Goal: Information Seeking & Learning: Compare options

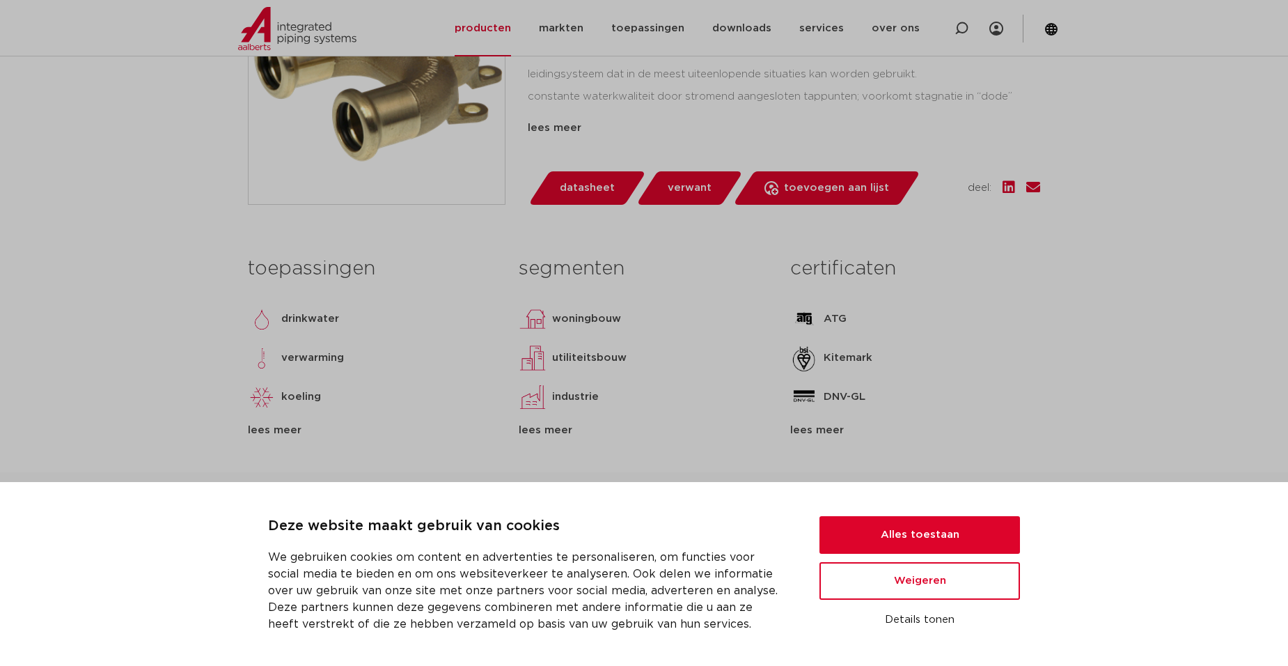
click at [679, 203] on link "verwant" at bounding box center [689, 187] width 107 height 33
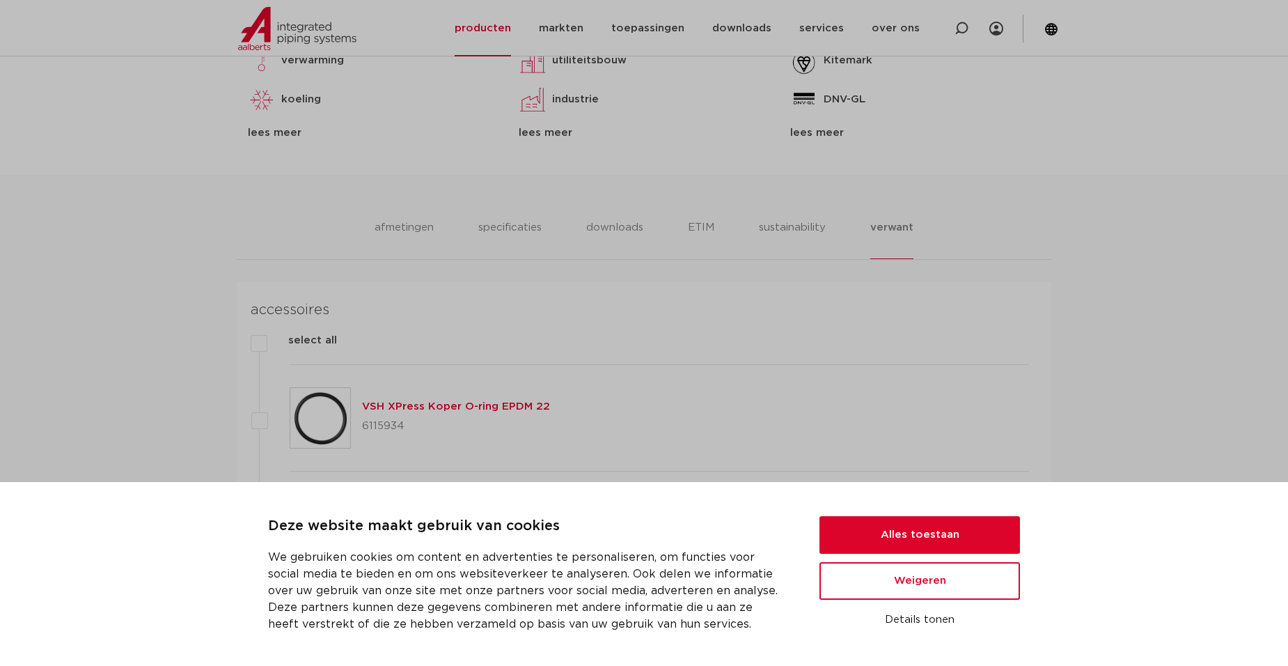
scroll to position [959, 0]
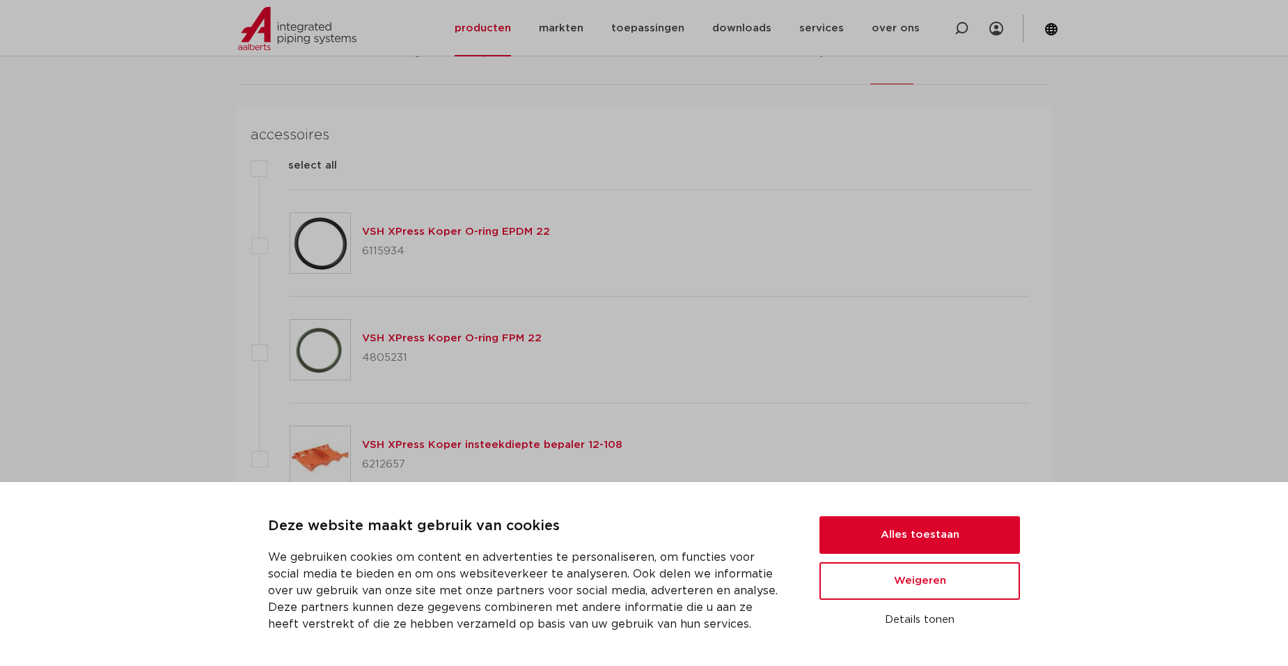
click at [695, 178] on div "select all" at bounding box center [644, 173] width 770 height 33
click at [972, 525] on button "Alles toestaan" at bounding box center [919, 535] width 201 height 38
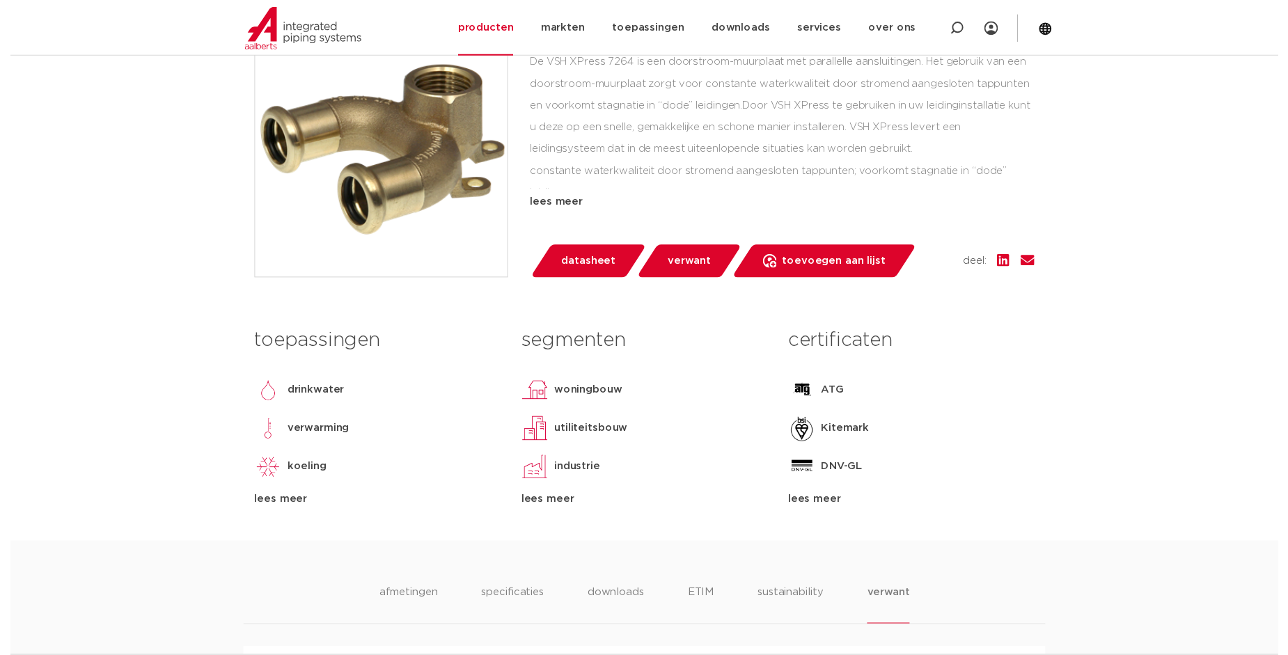
scroll to position [333, 0]
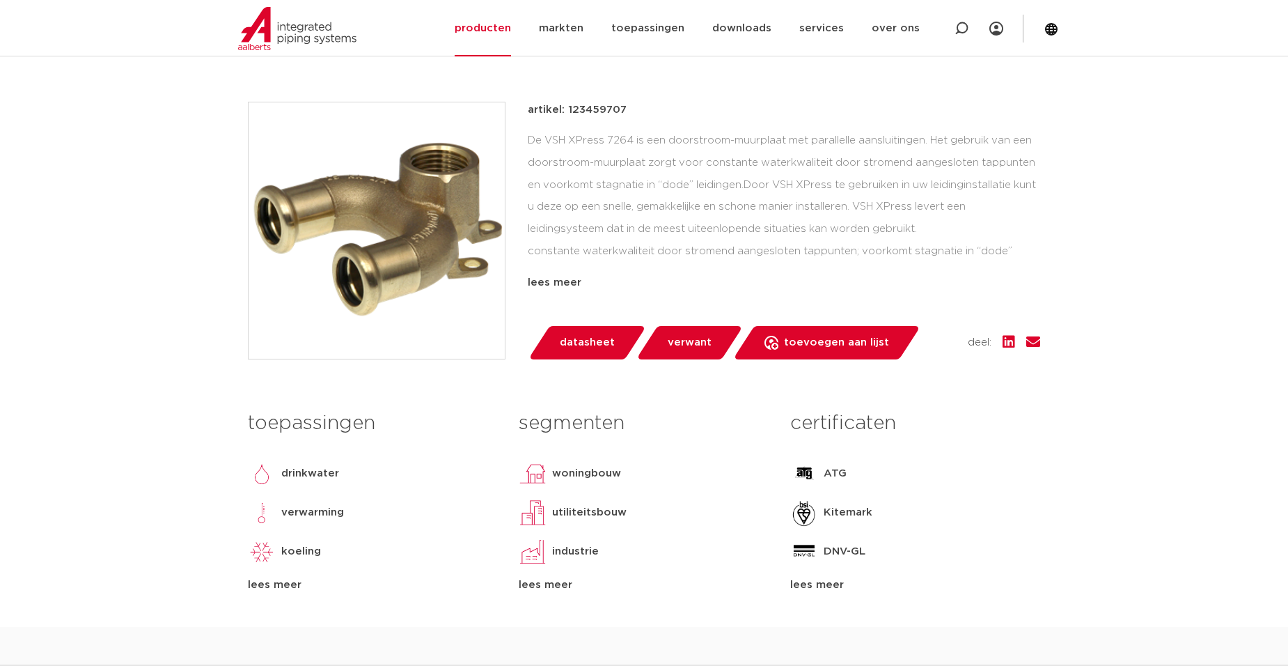
click at [579, 345] on span "datasheet" at bounding box center [587, 342] width 55 height 22
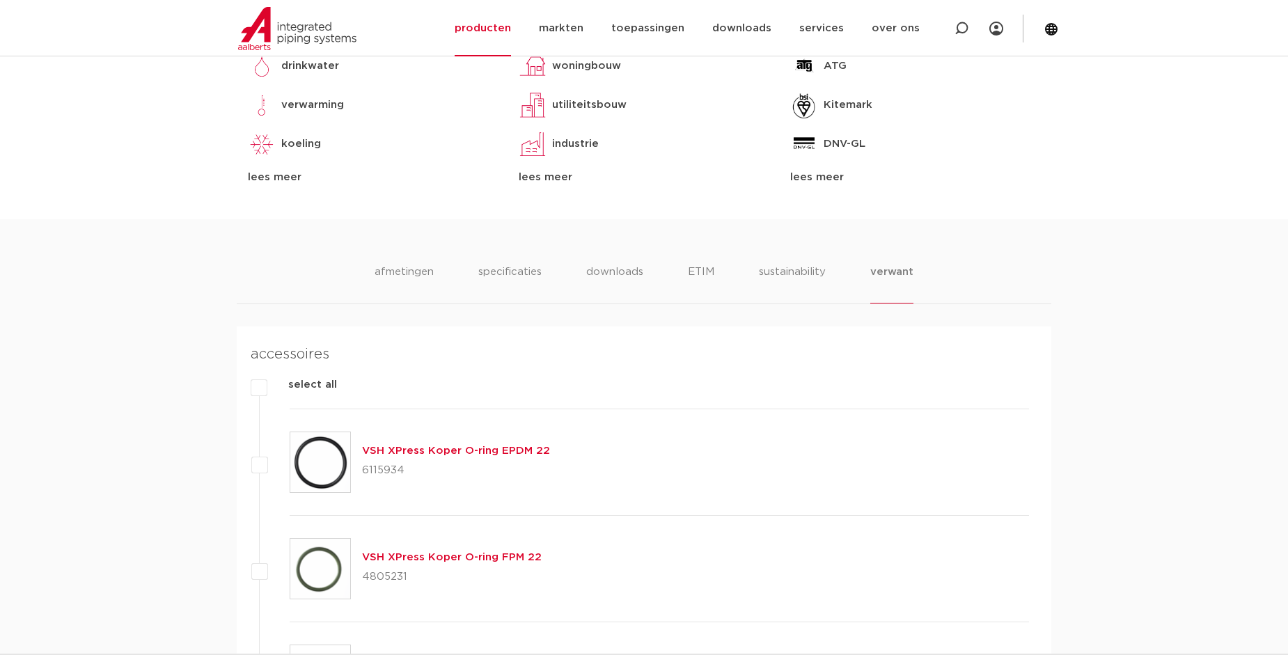
scroll to position [751, 0]
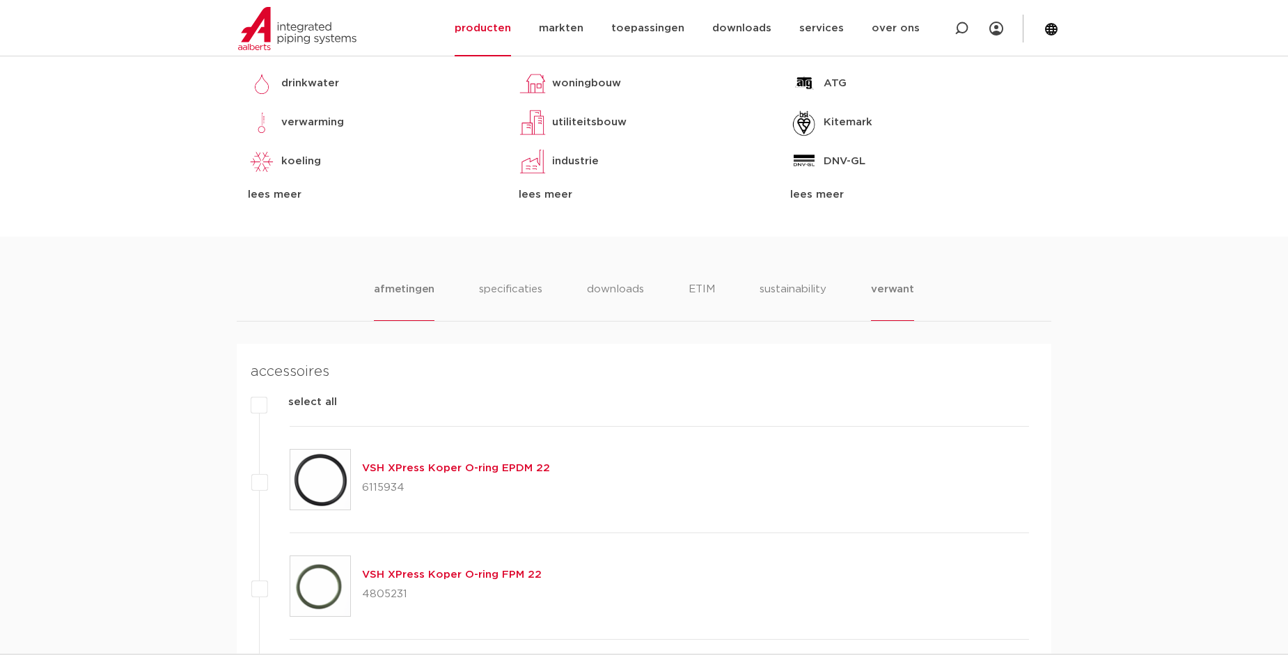
click at [425, 288] on li "afmetingen" at bounding box center [404, 301] width 61 height 40
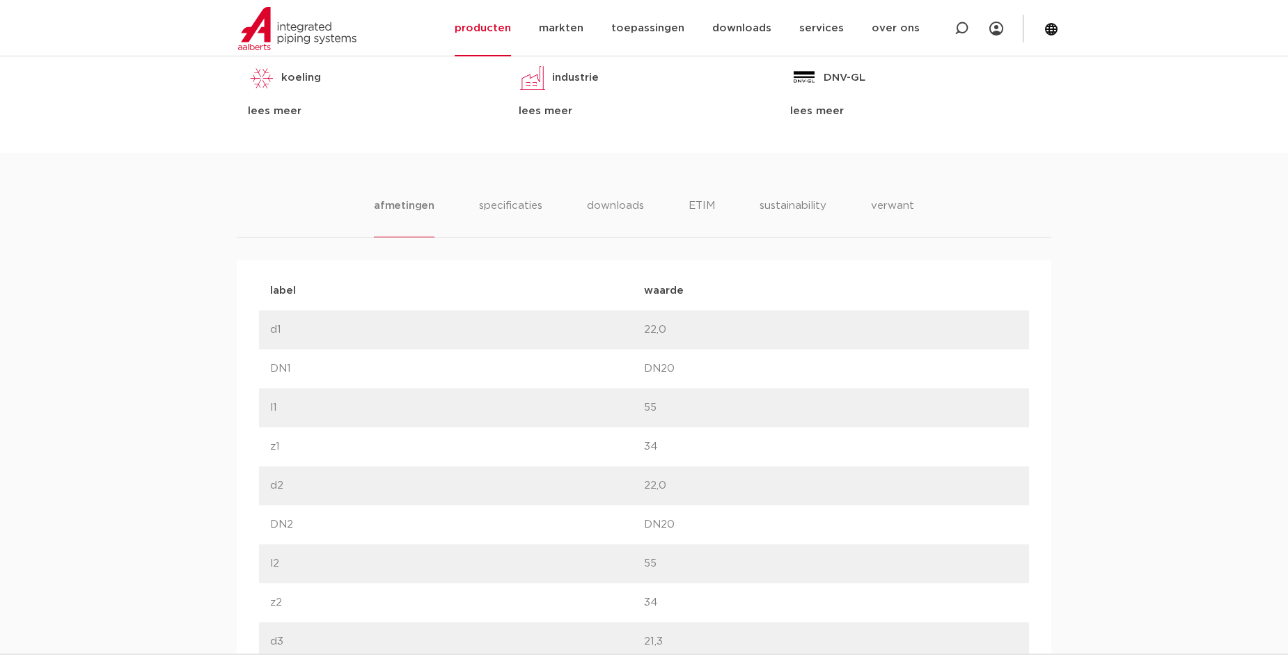
scroll to position [959, 0]
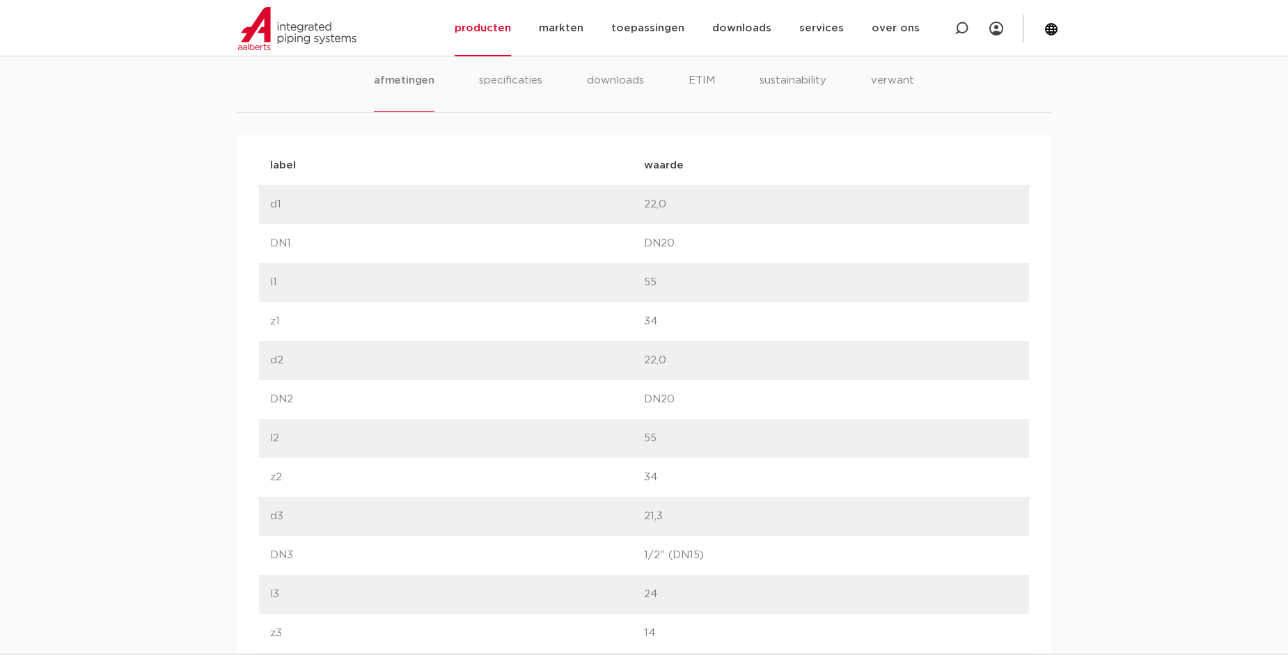
click at [581, 82] on ul "afmetingen specificaties downloads ETIM sustainability verwant" at bounding box center [644, 92] width 540 height 40
click at [607, 84] on li "downloads" at bounding box center [615, 92] width 58 height 40
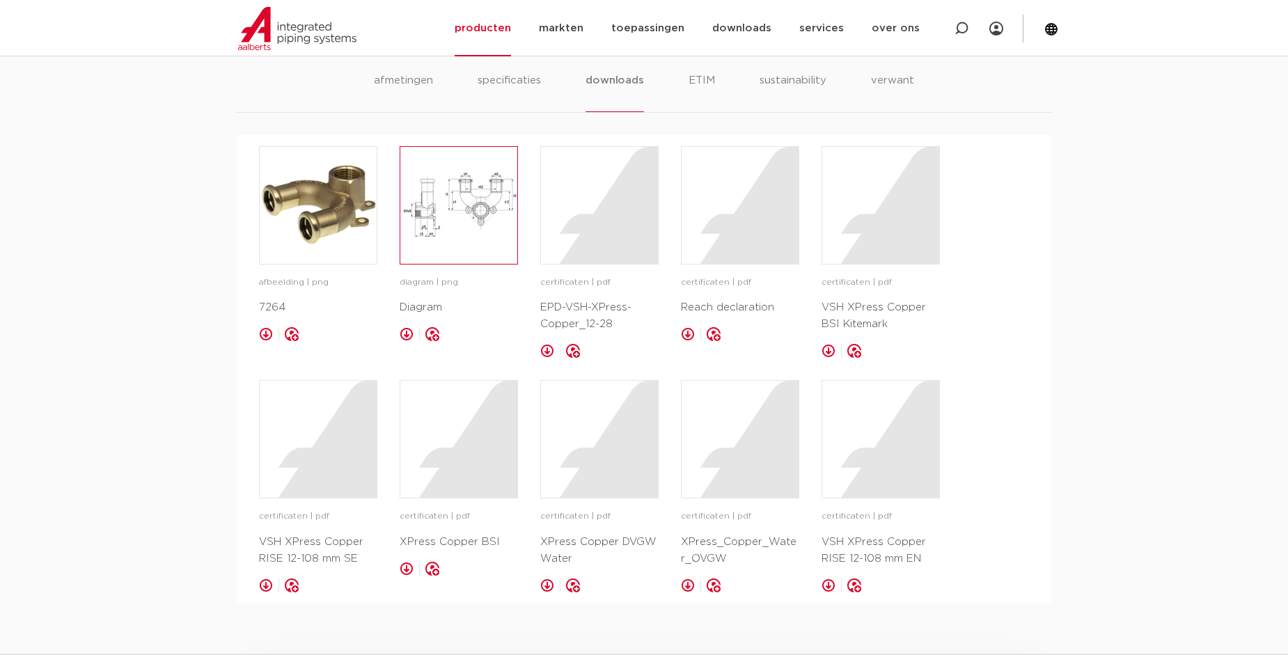
click at [466, 210] on img at bounding box center [458, 205] width 117 height 117
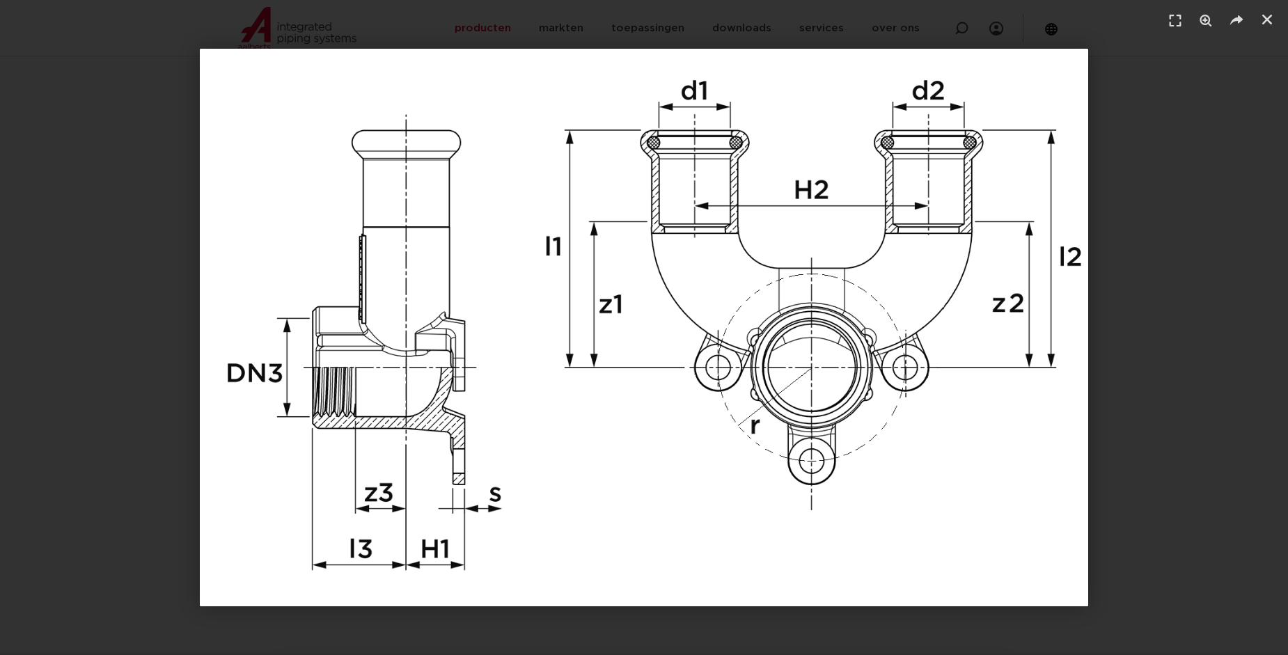
click at [1248, 150] on div "1 / 1" at bounding box center [644, 327] width 1288 height 655
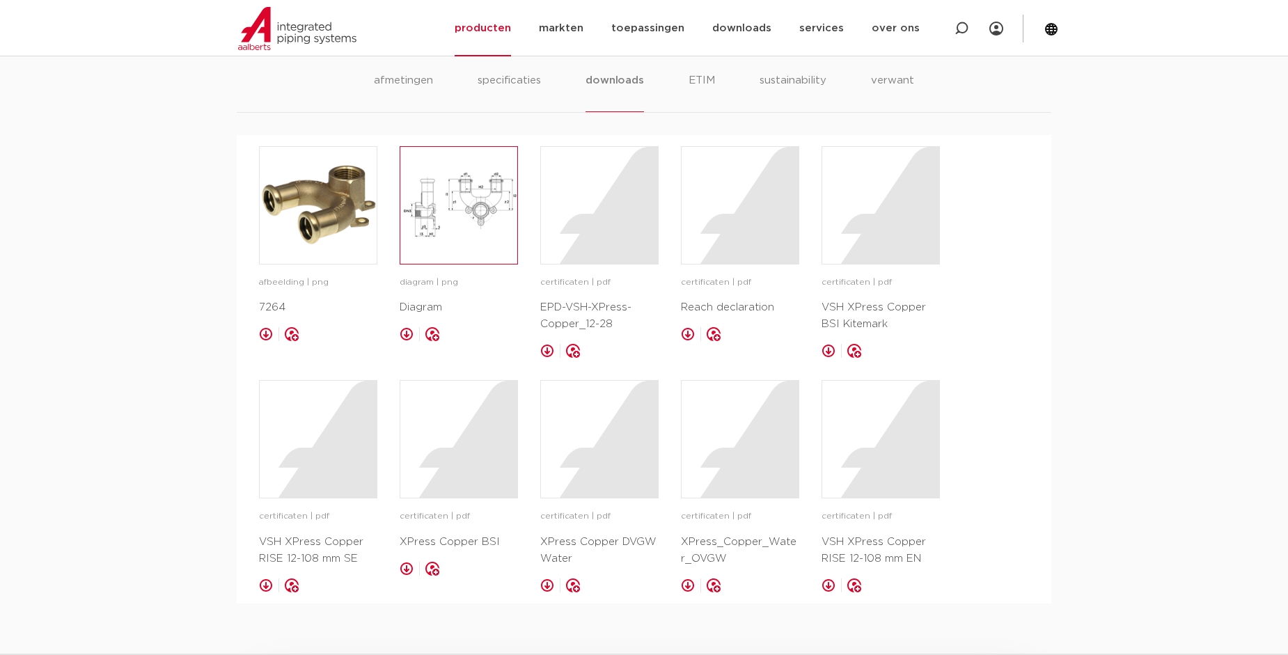
click at [446, 171] on img at bounding box center [458, 205] width 117 height 117
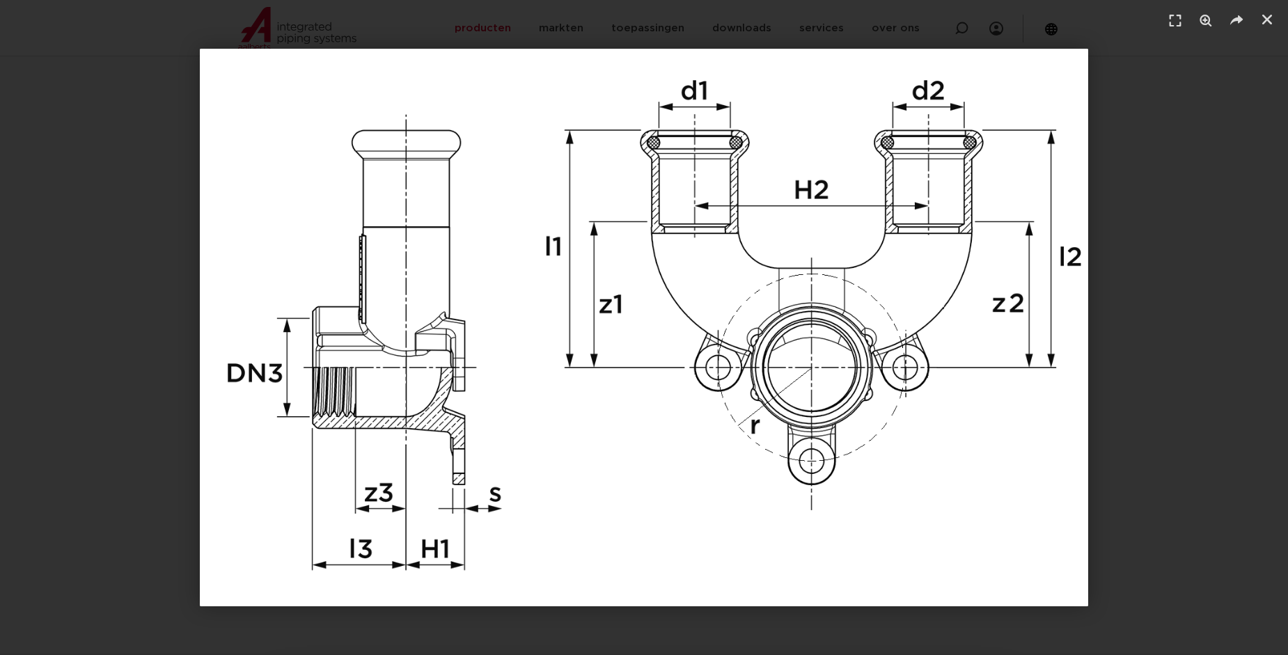
click at [1123, 273] on div "1 / 1" at bounding box center [644, 328] width 1191 height 558
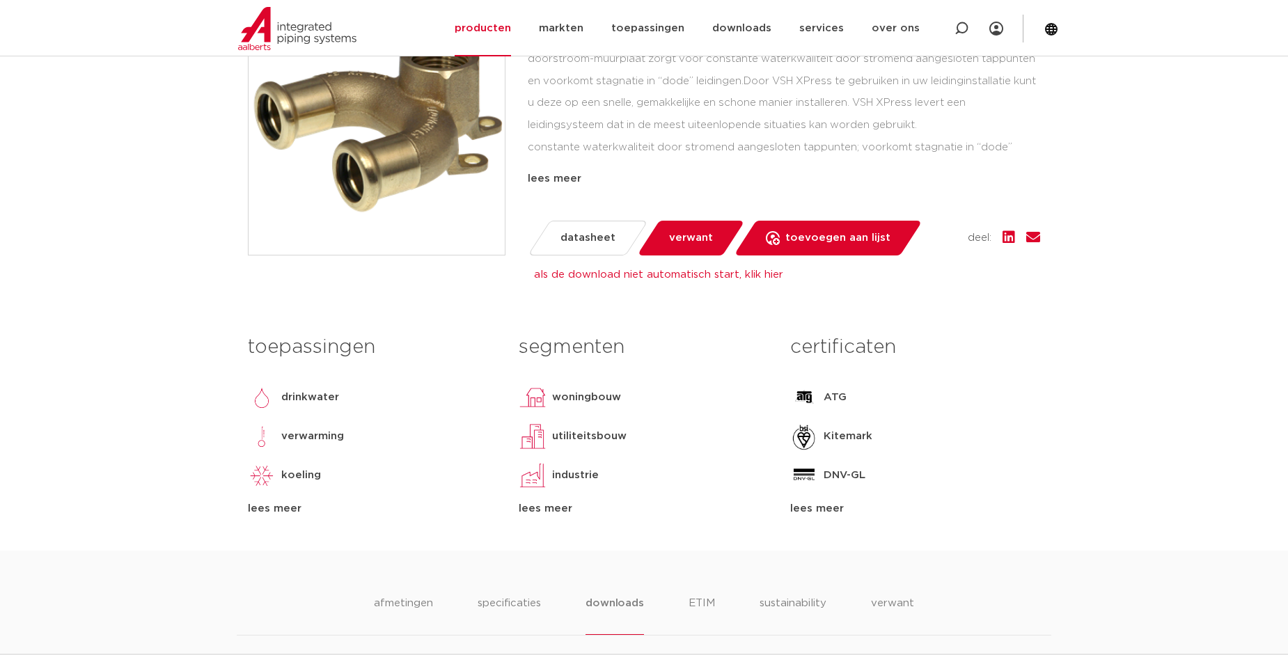
scroll to position [611, 0]
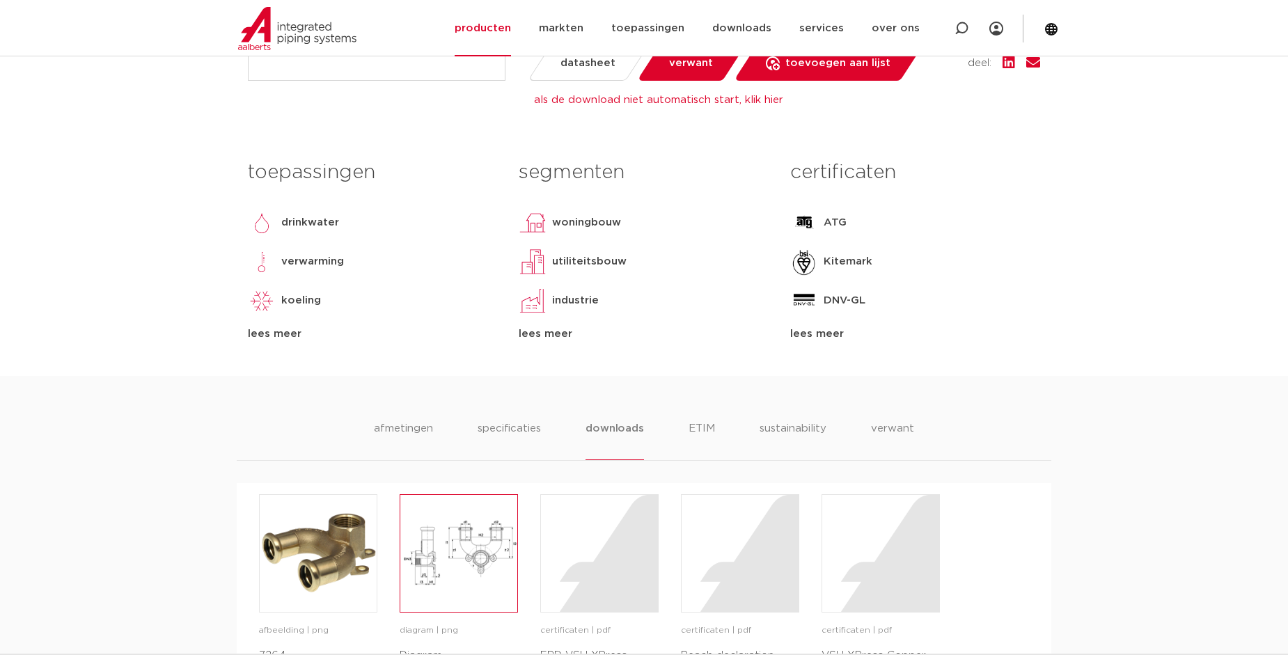
click at [450, 553] on img at bounding box center [458, 553] width 117 height 117
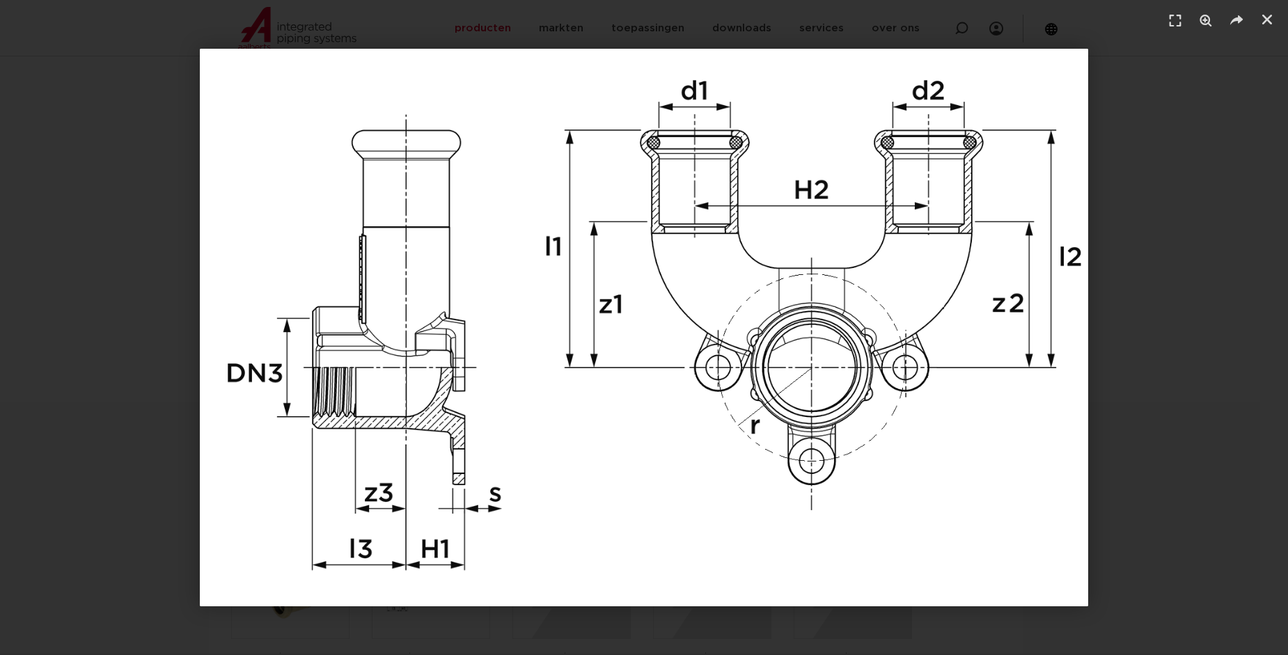
scroll to position [583, 0]
click at [1112, 224] on div "1 / 1" at bounding box center [644, 328] width 1191 height 558
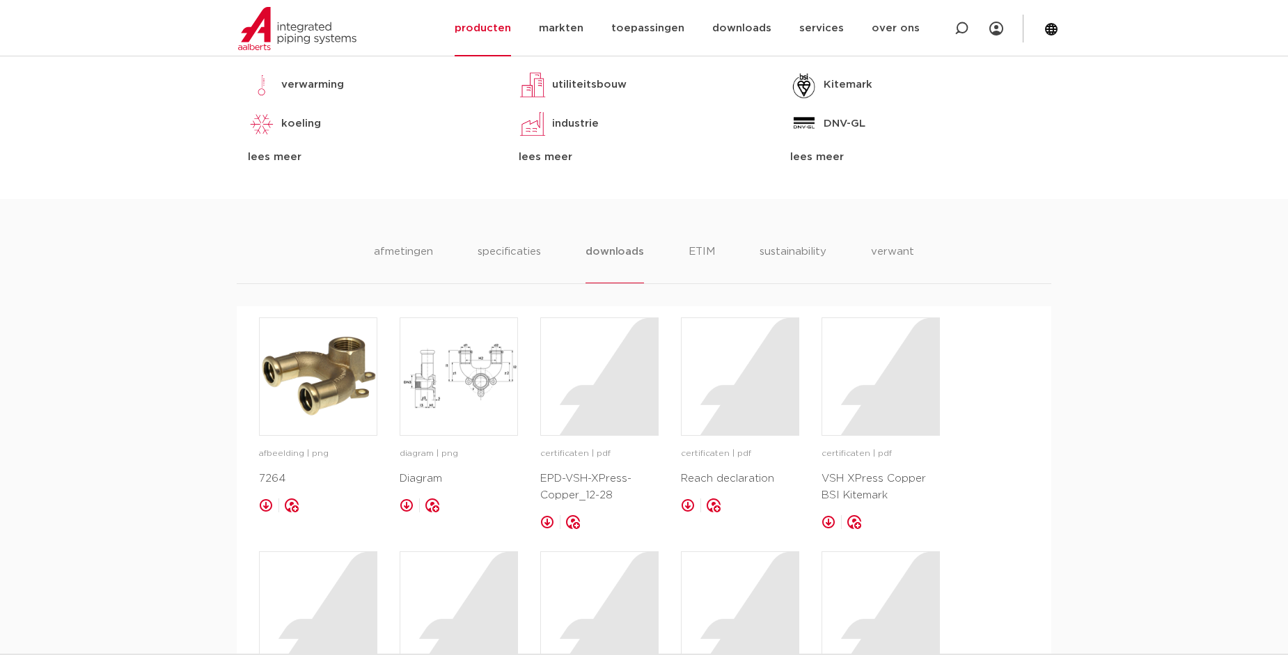
scroll to position [656, 0]
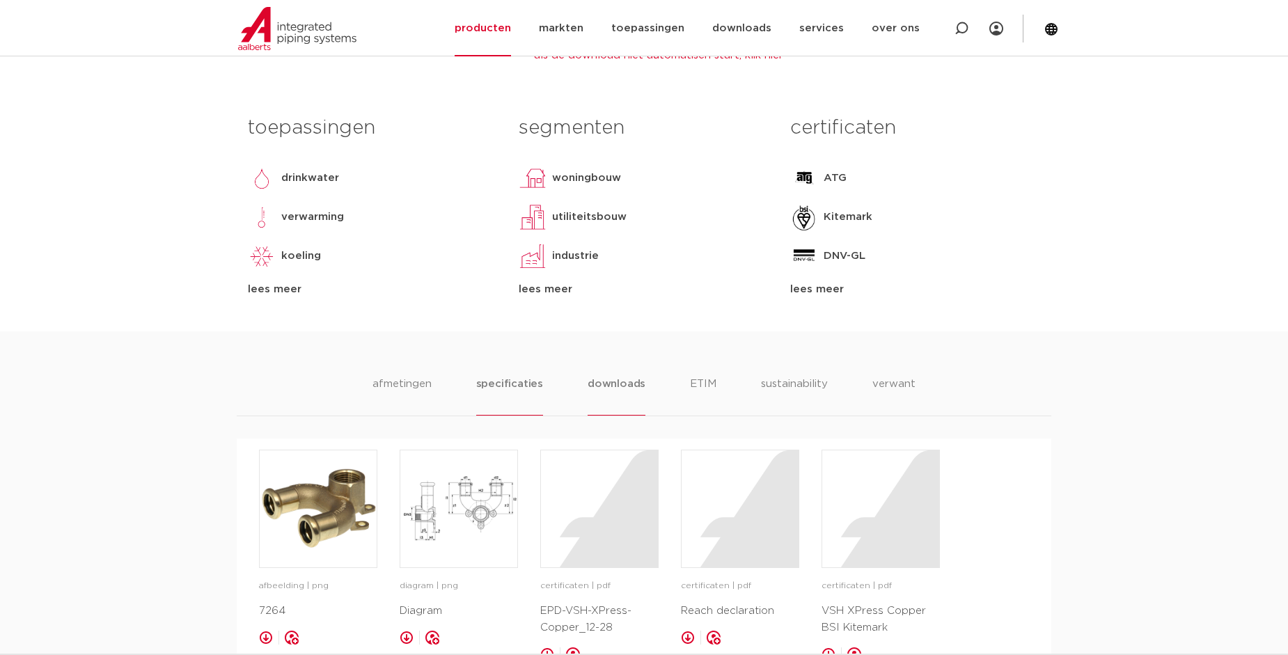
click at [537, 402] on li "specificaties" at bounding box center [509, 396] width 67 height 40
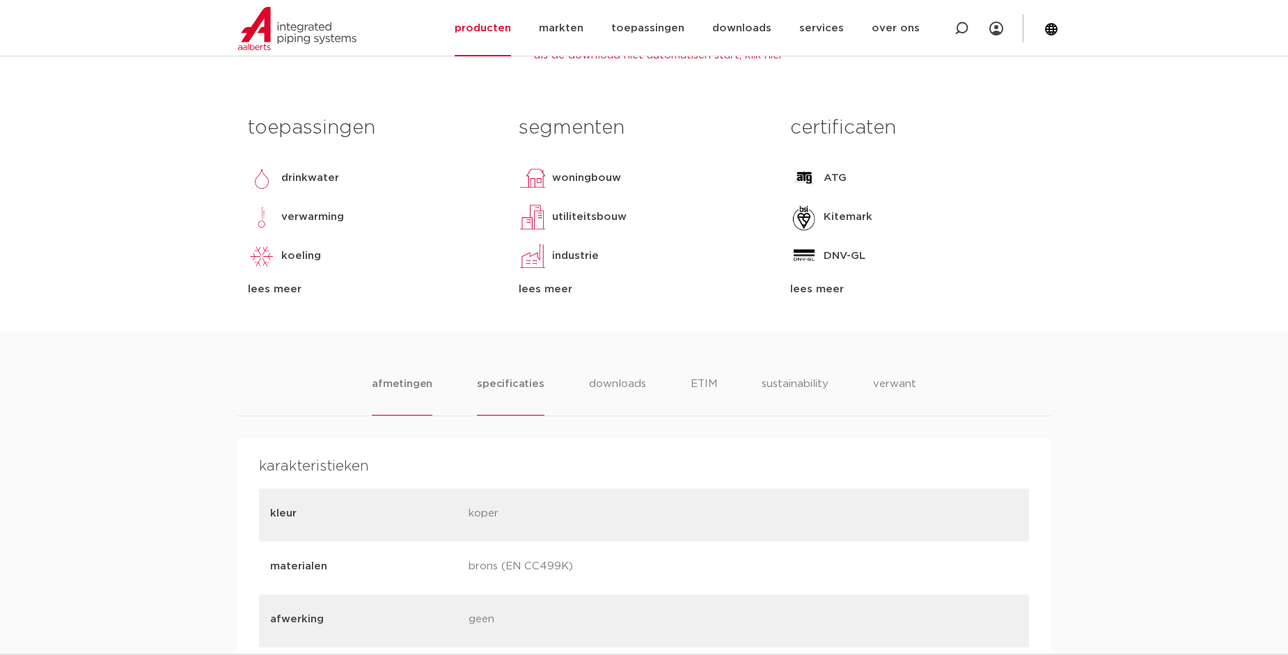
click at [419, 395] on li "afmetingen" at bounding box center [402, 396] width 61 height 40
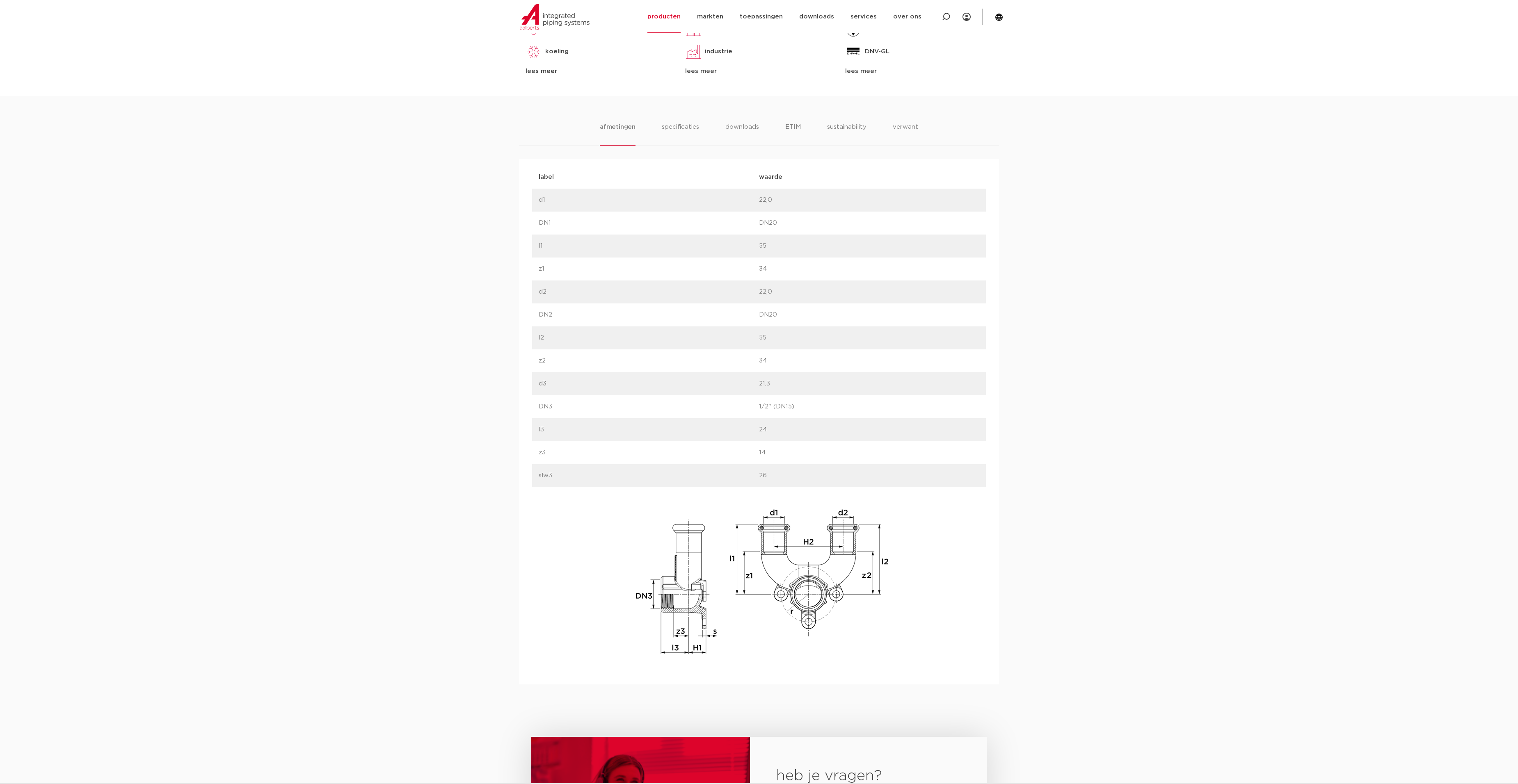
scroll to position [0, 0]
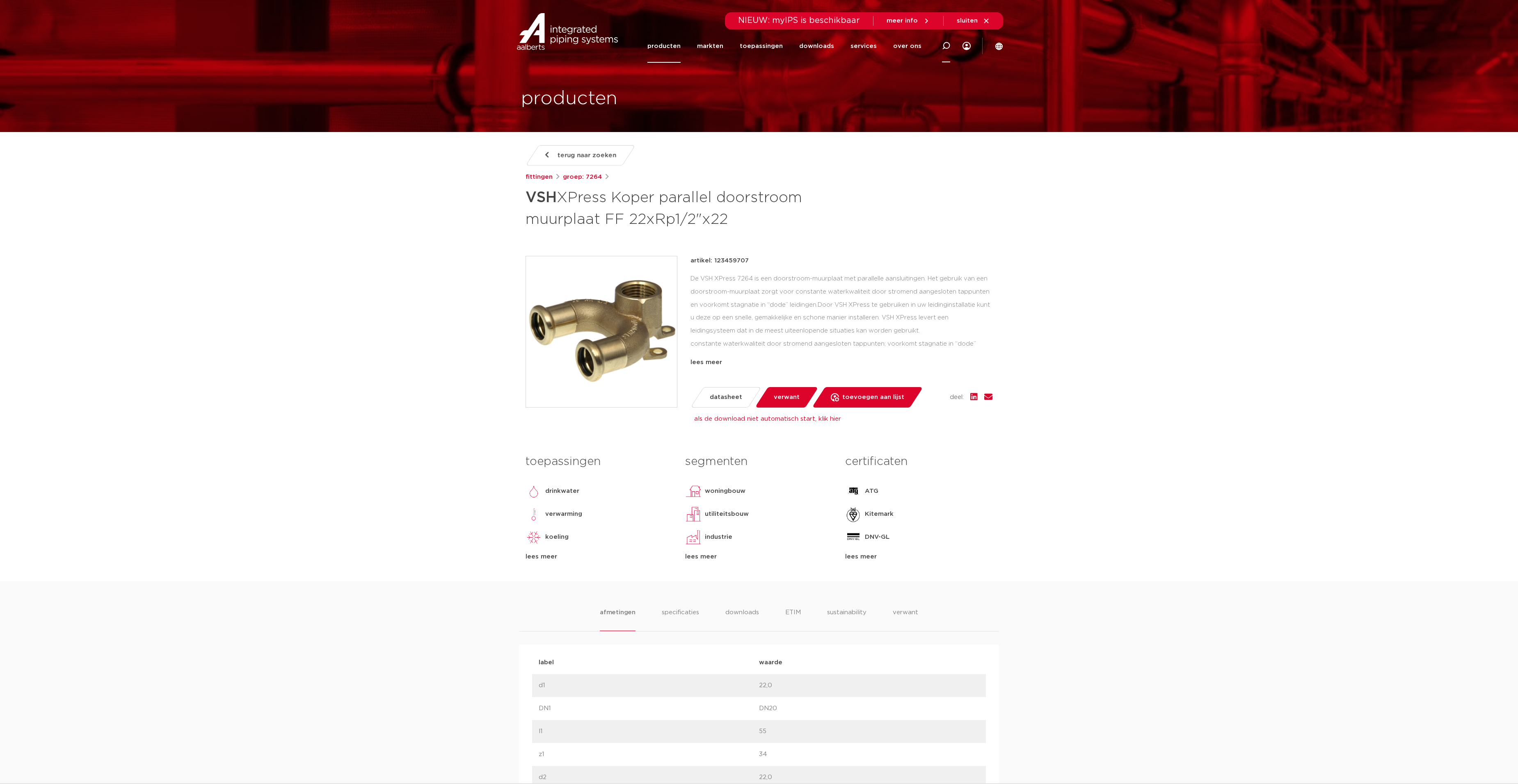
click at [758, 47] on icon at bounding box center [945, 46] width 10 height 10
paste input "123459706"
click at [758, 52] on input "123459706" at bounding box center [828, 45] width 258 height 16
type input "123459706"
click button "Zoeken" at bounding box center [0, 0] width 0 height 0
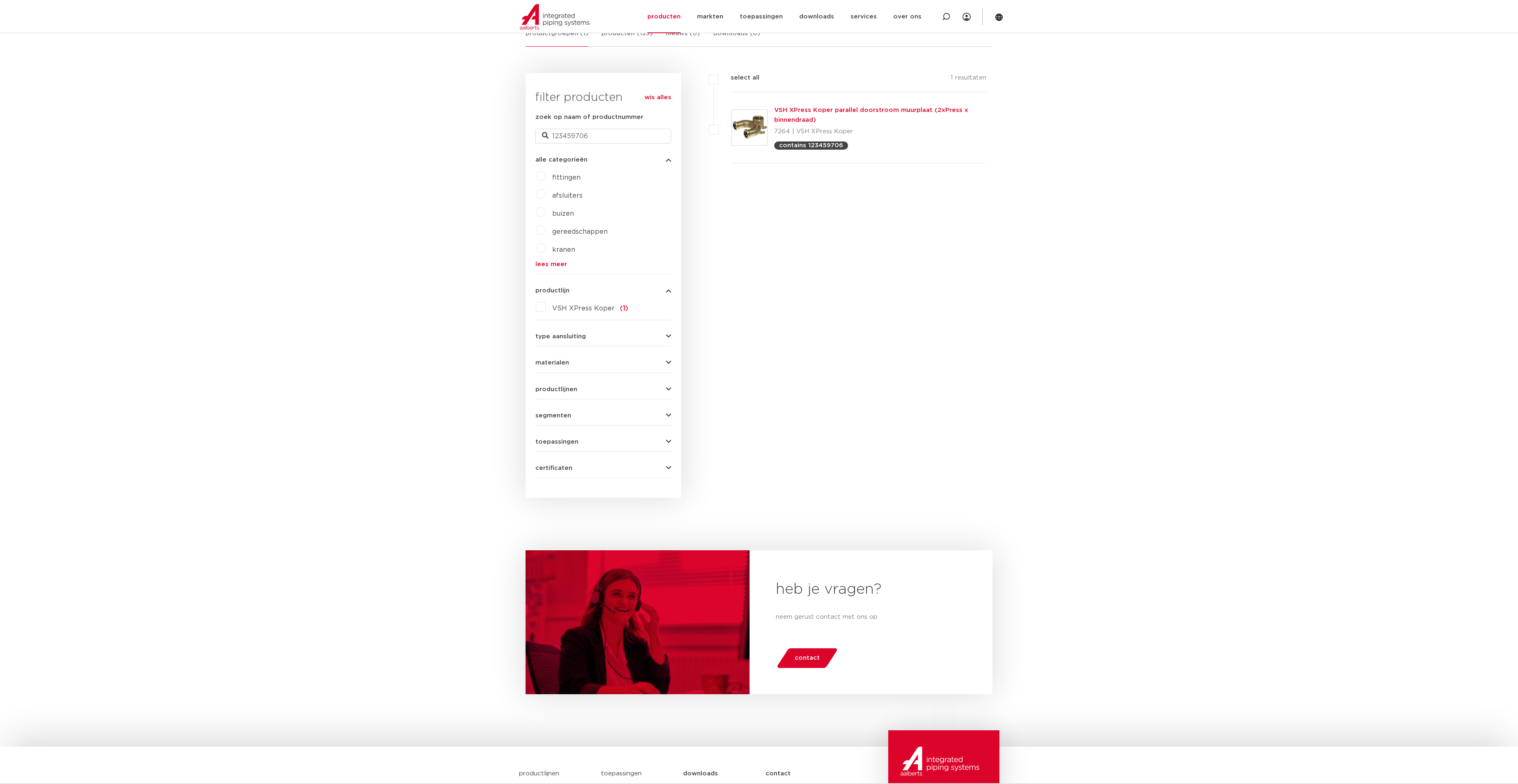
scroll to position [38, 0]
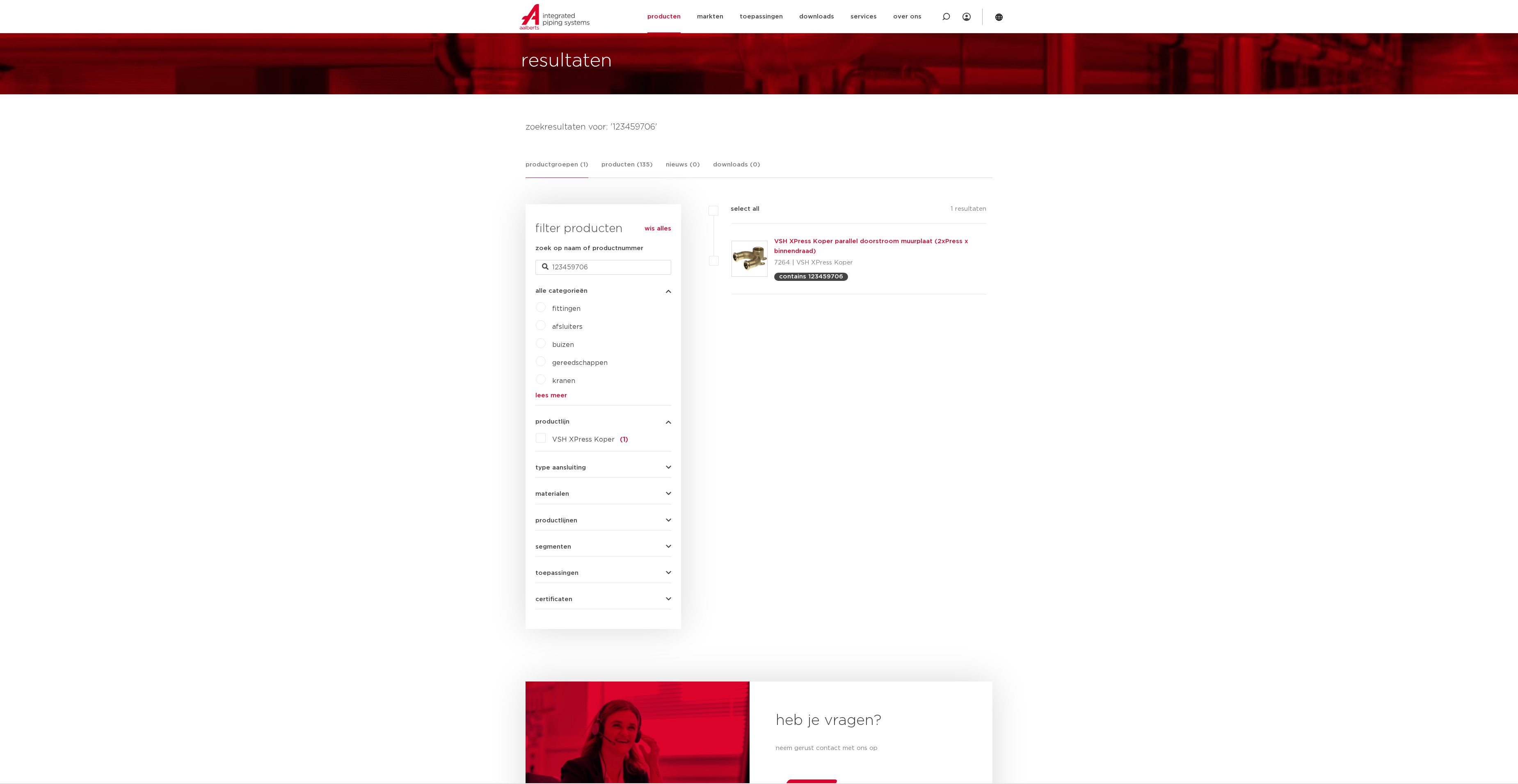
click at [826, 244] on link "VSH XPress Koper parallel doorstroom muurplaat (2xPress x binnendraad)" at bounding box center [871, 246] width 194 height 16
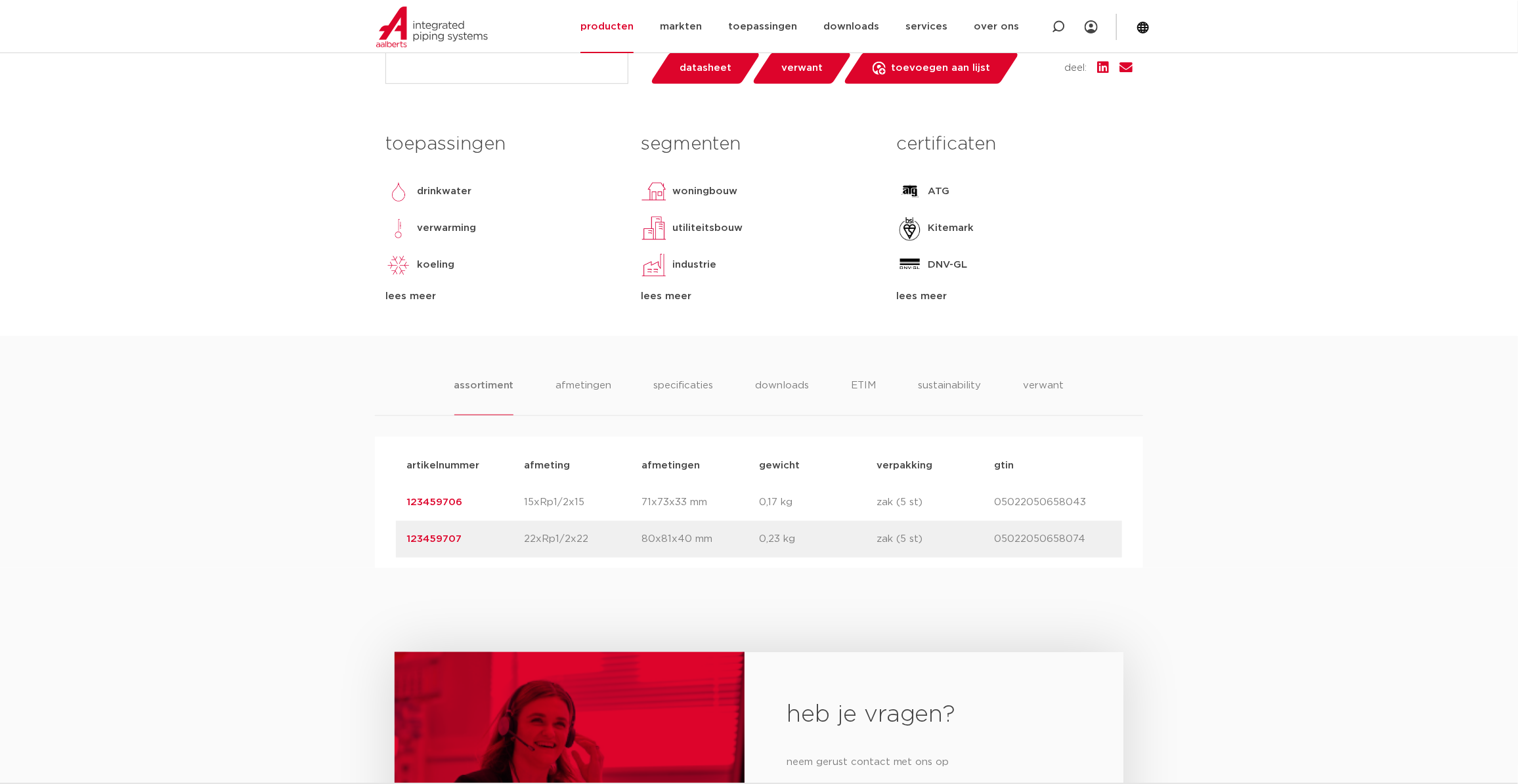
scroll to position [410, 0]
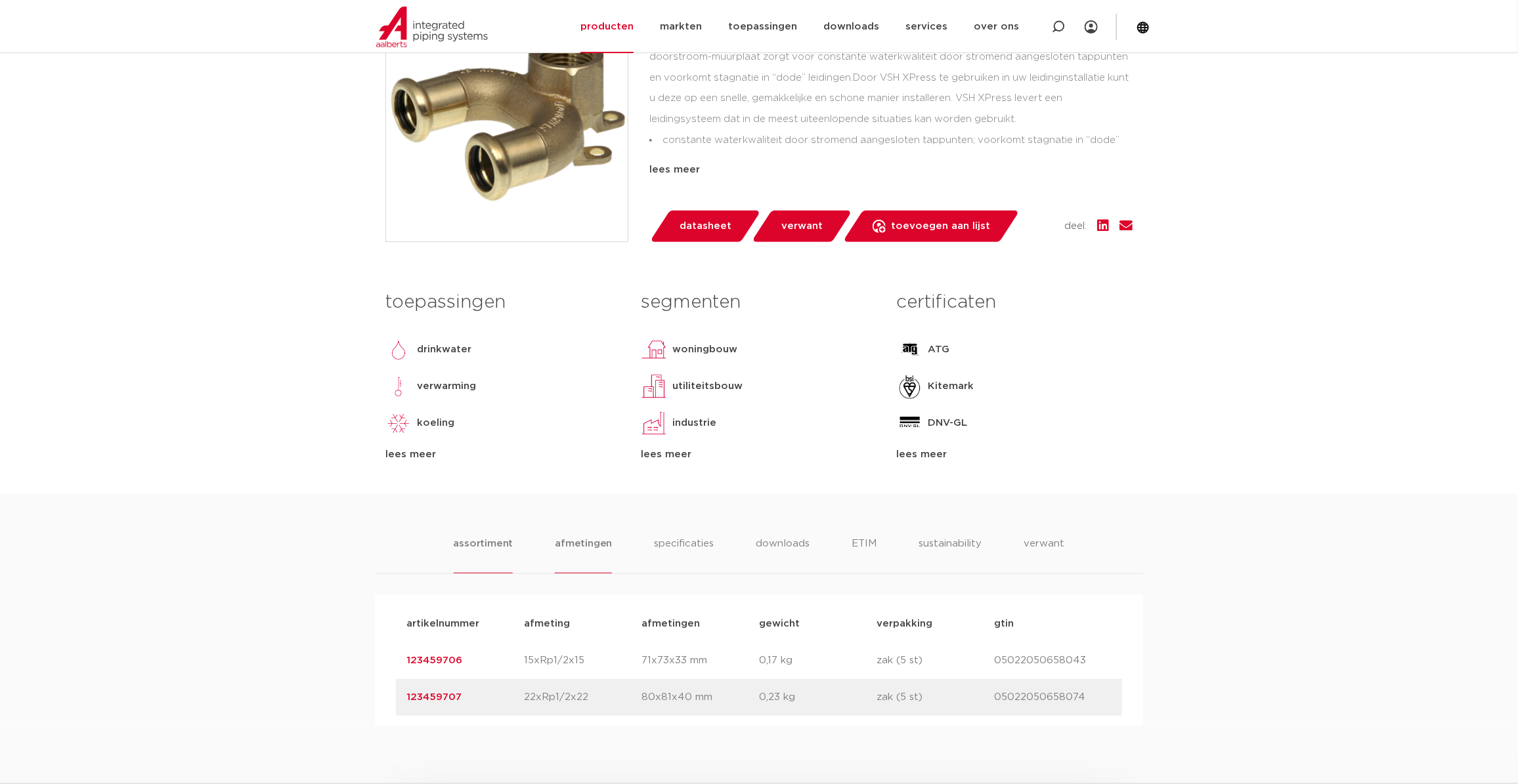
click at [562, 554] on li "afmetingen" at bounding box center [583, 555] width 58 height 38
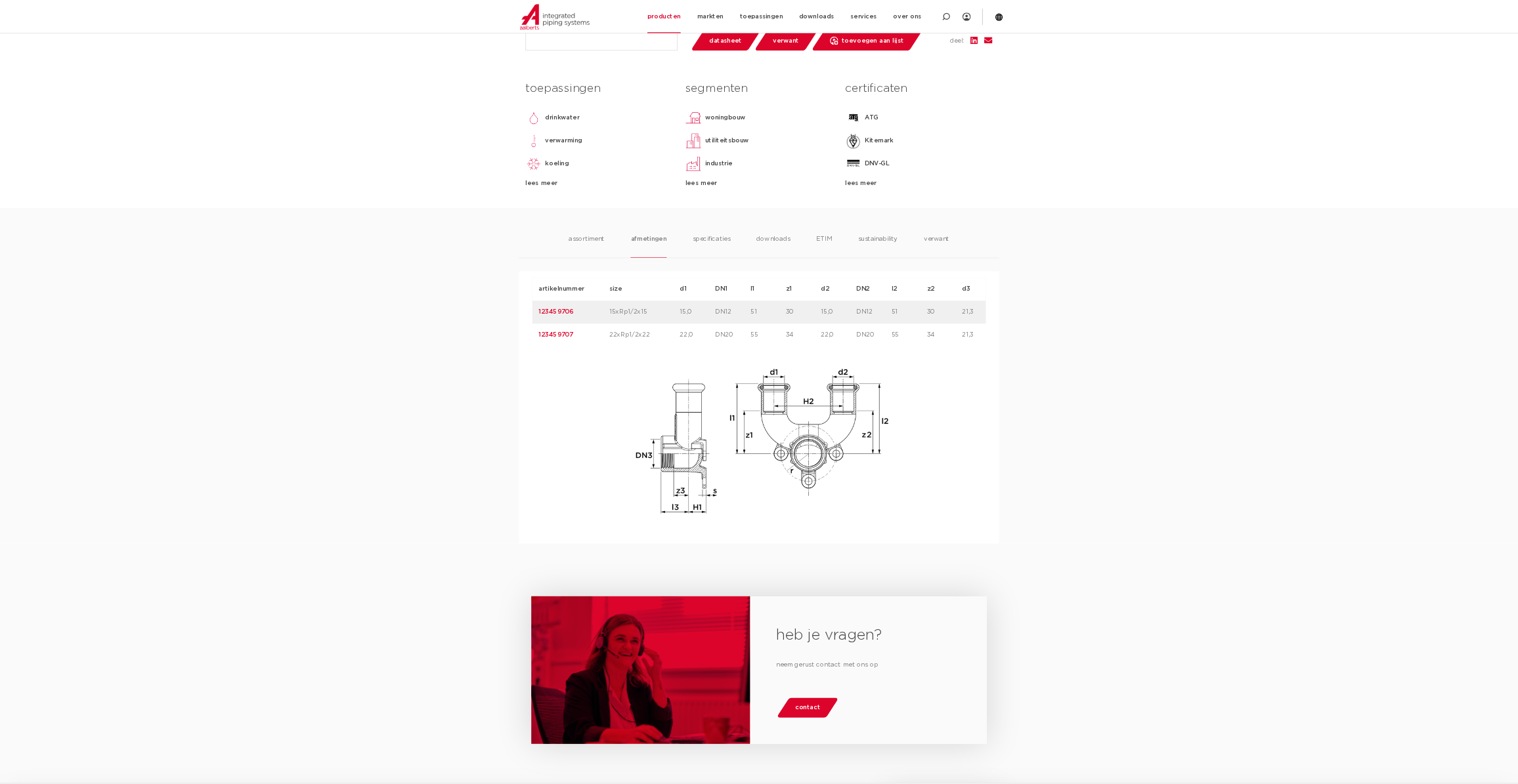
scroll to position [525, 0]
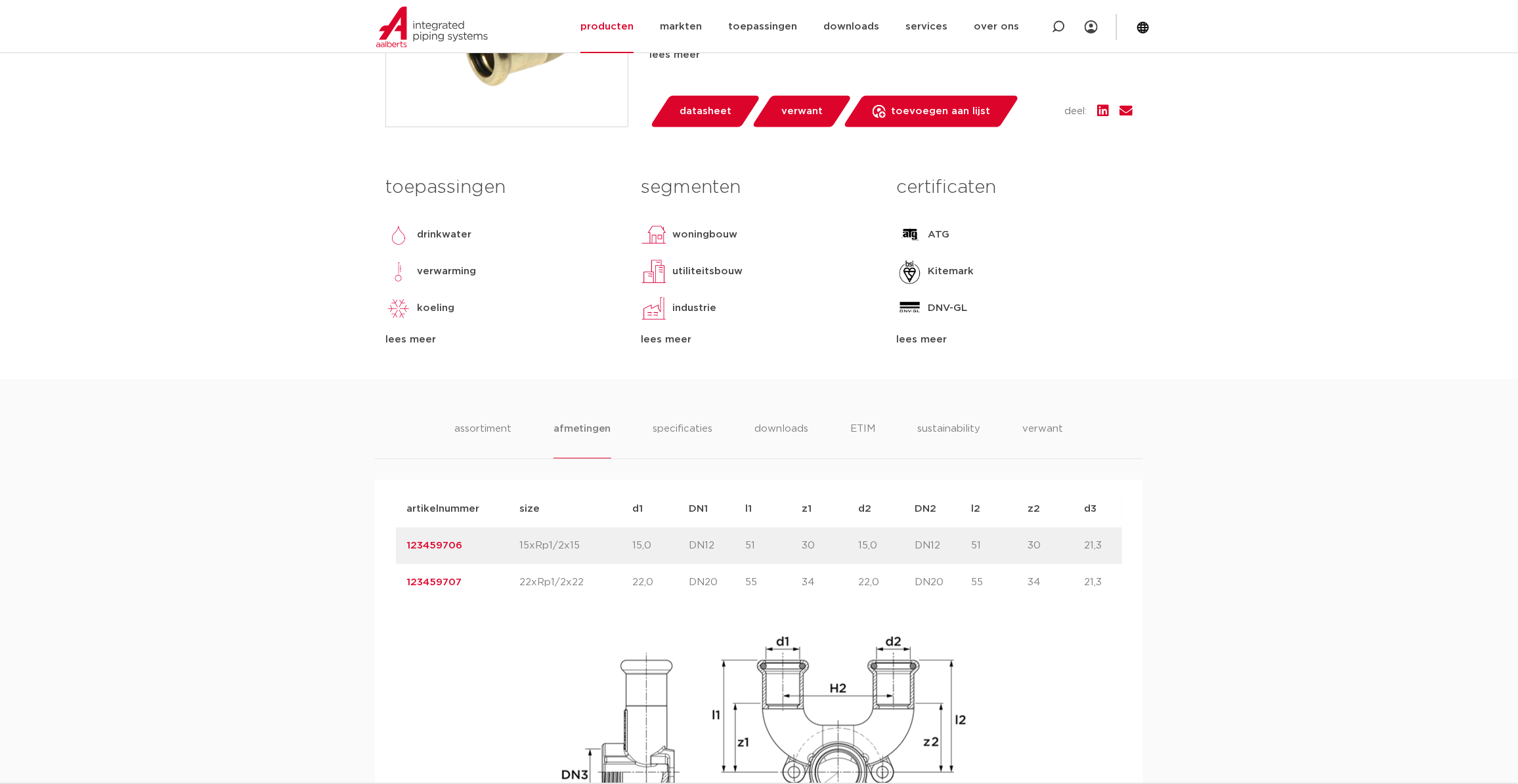
click at [437, 550] on link "123459706" at bounding box center [434, 546] width 56 height 9
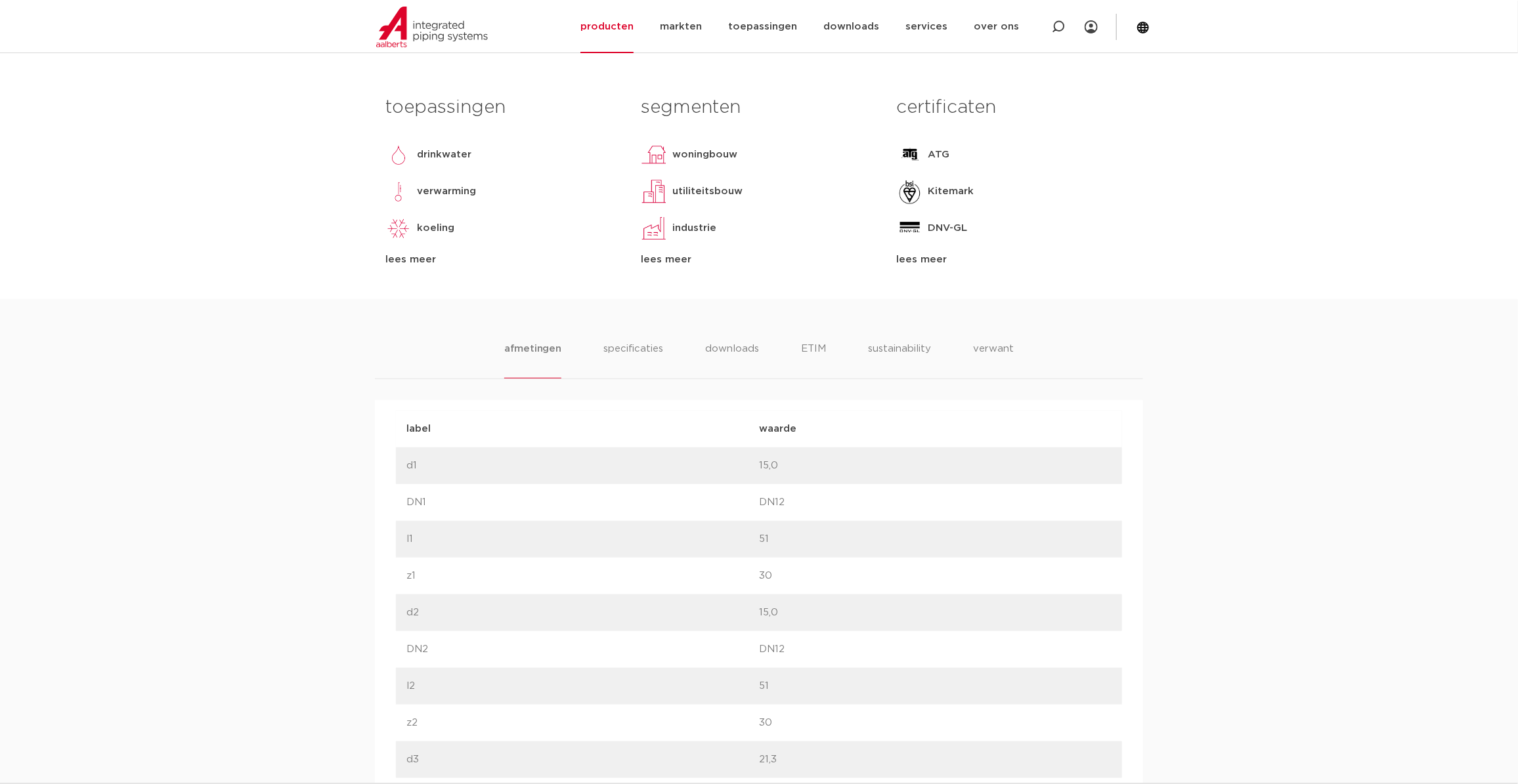
scroll to position [656, 0]
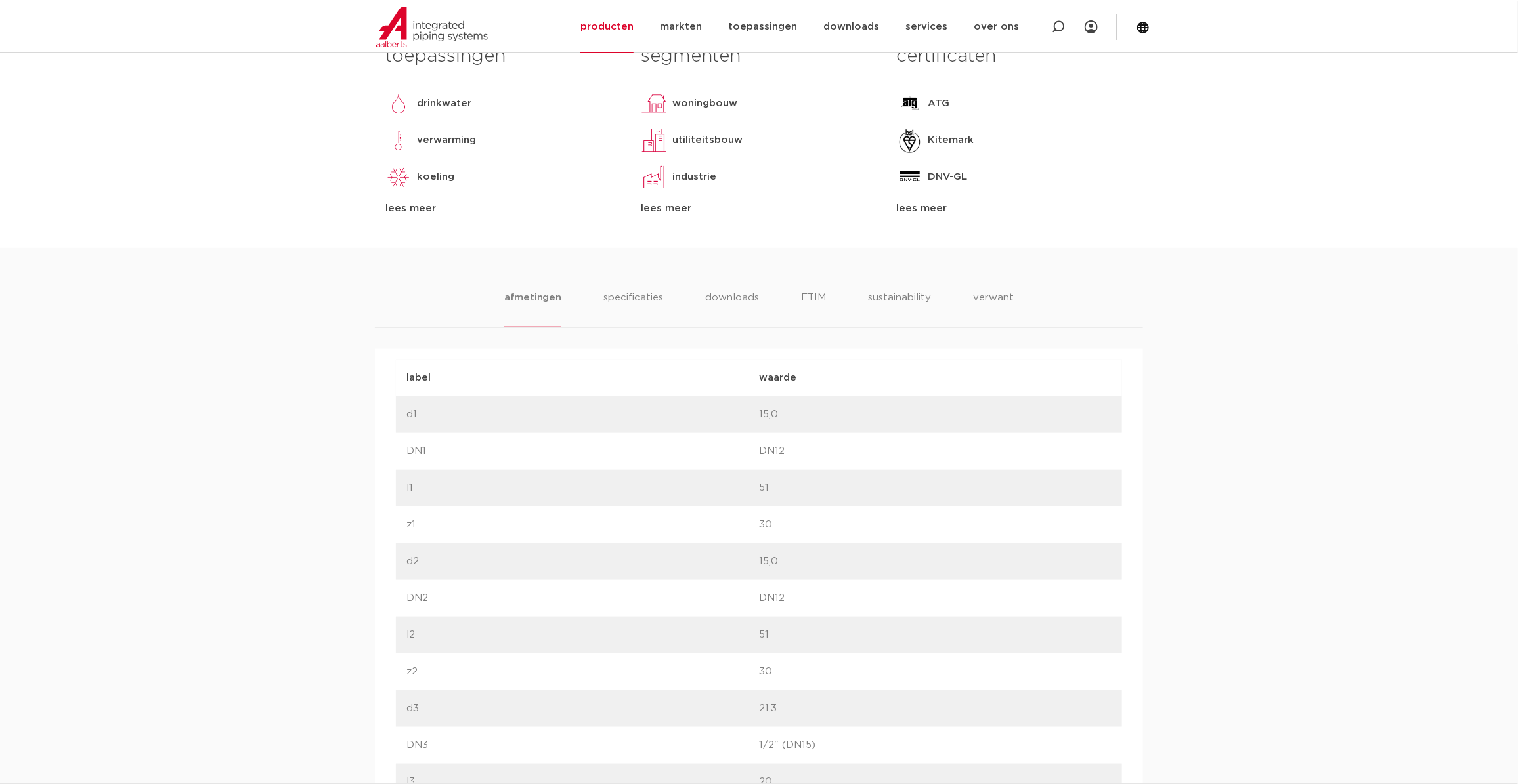
click at [641, 282] on div "afmetingen specificaties downloads ETIM sustainability verwant afmetingen speci…" at bounding box center [759, 718] width 1518 height 941
click at [636, 302] on li "specificaties" at bounding box center [633, 309] width 63 height 38
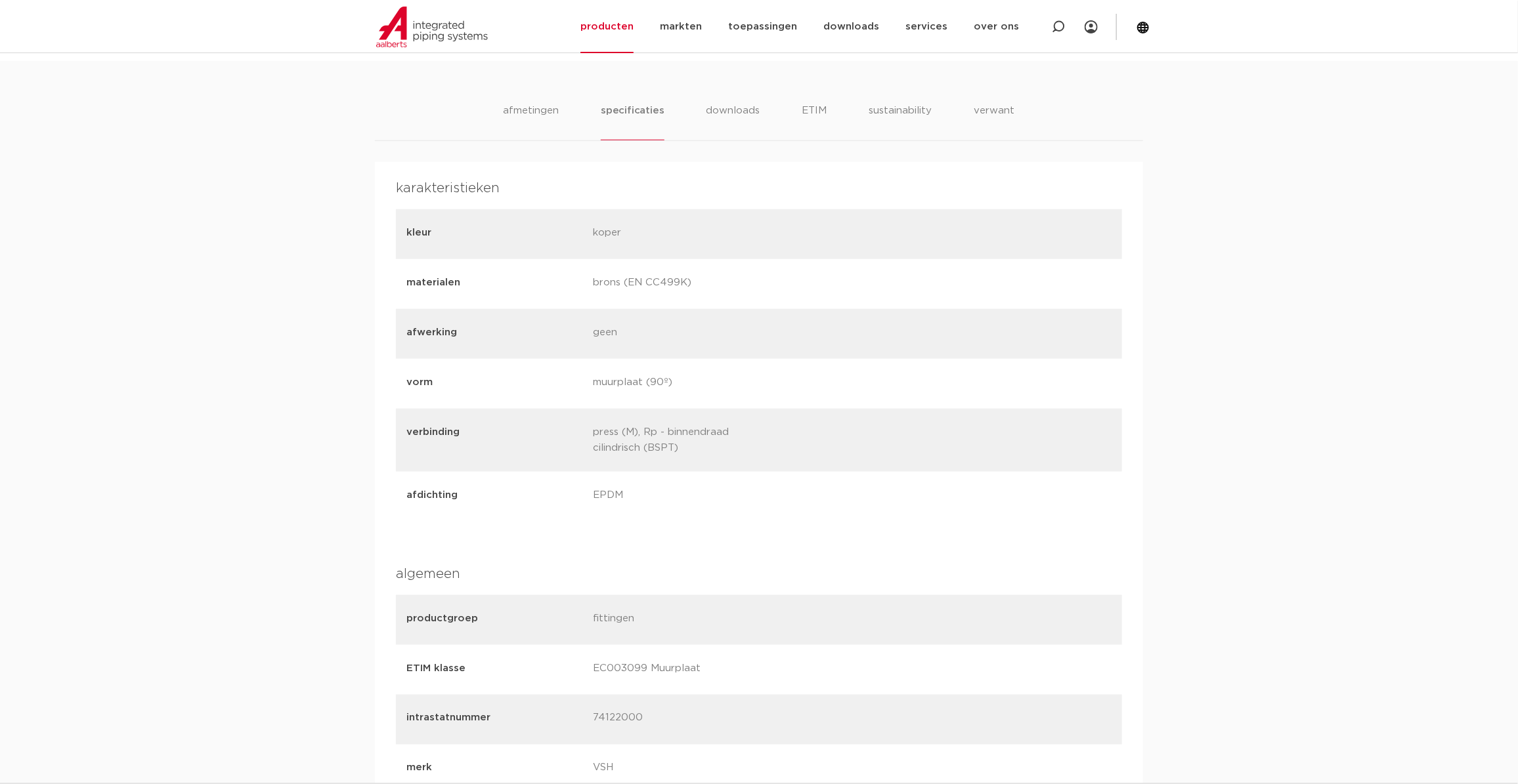
scroll to position [738, 0]
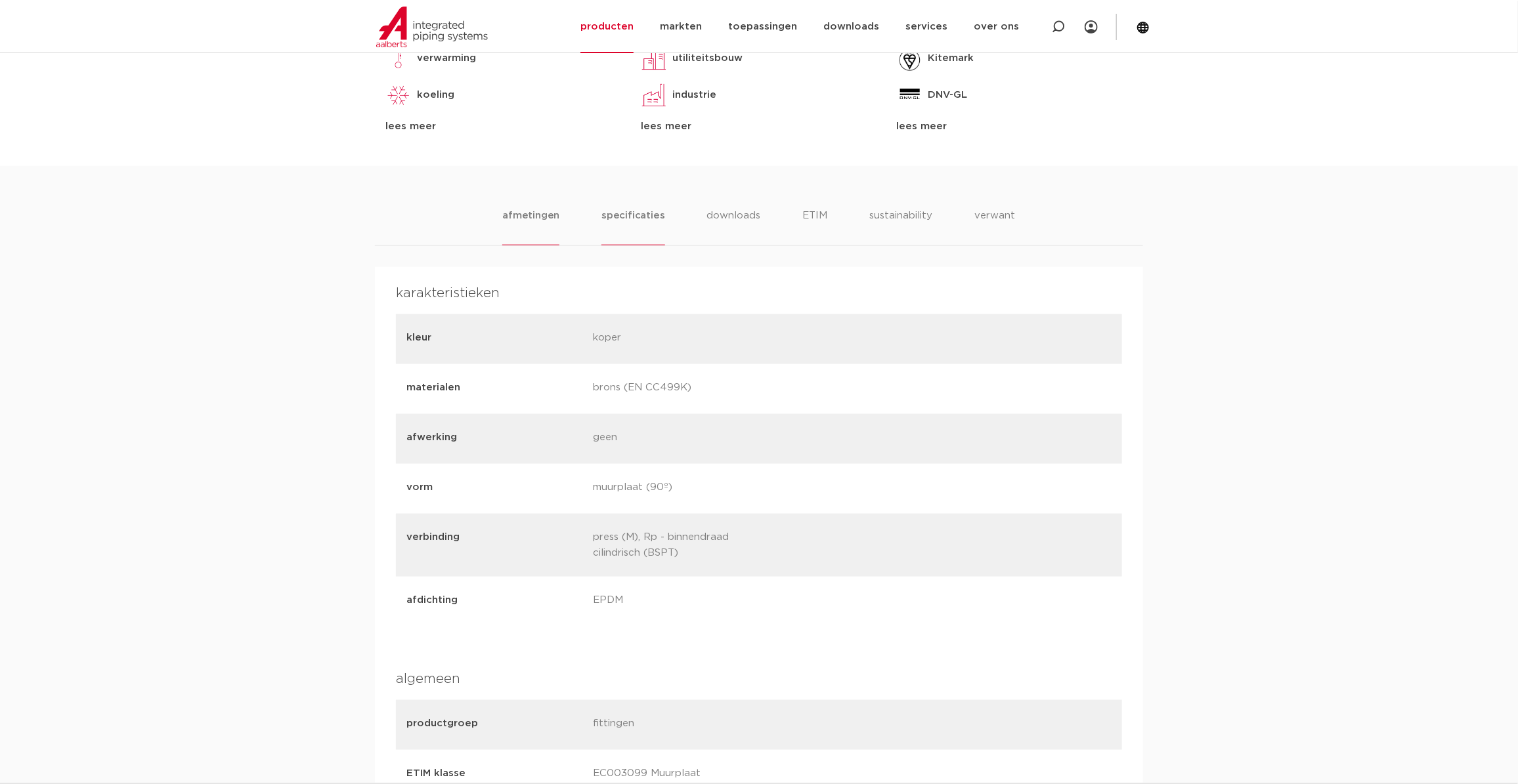
click at [538, 208] on li "afmetingen" at bounding box center [531, 227] width 58 height 38
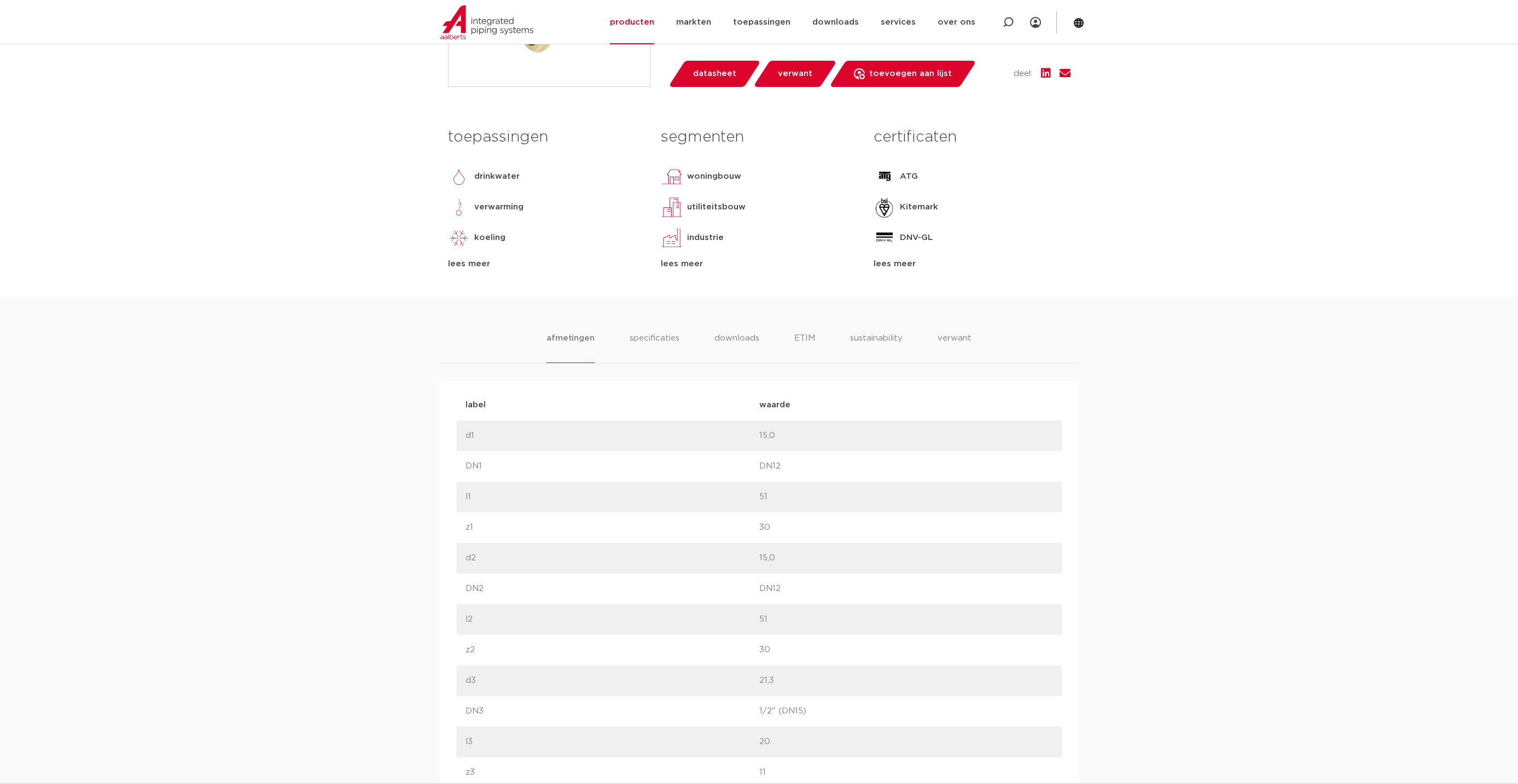
scroll to position [267, 0]
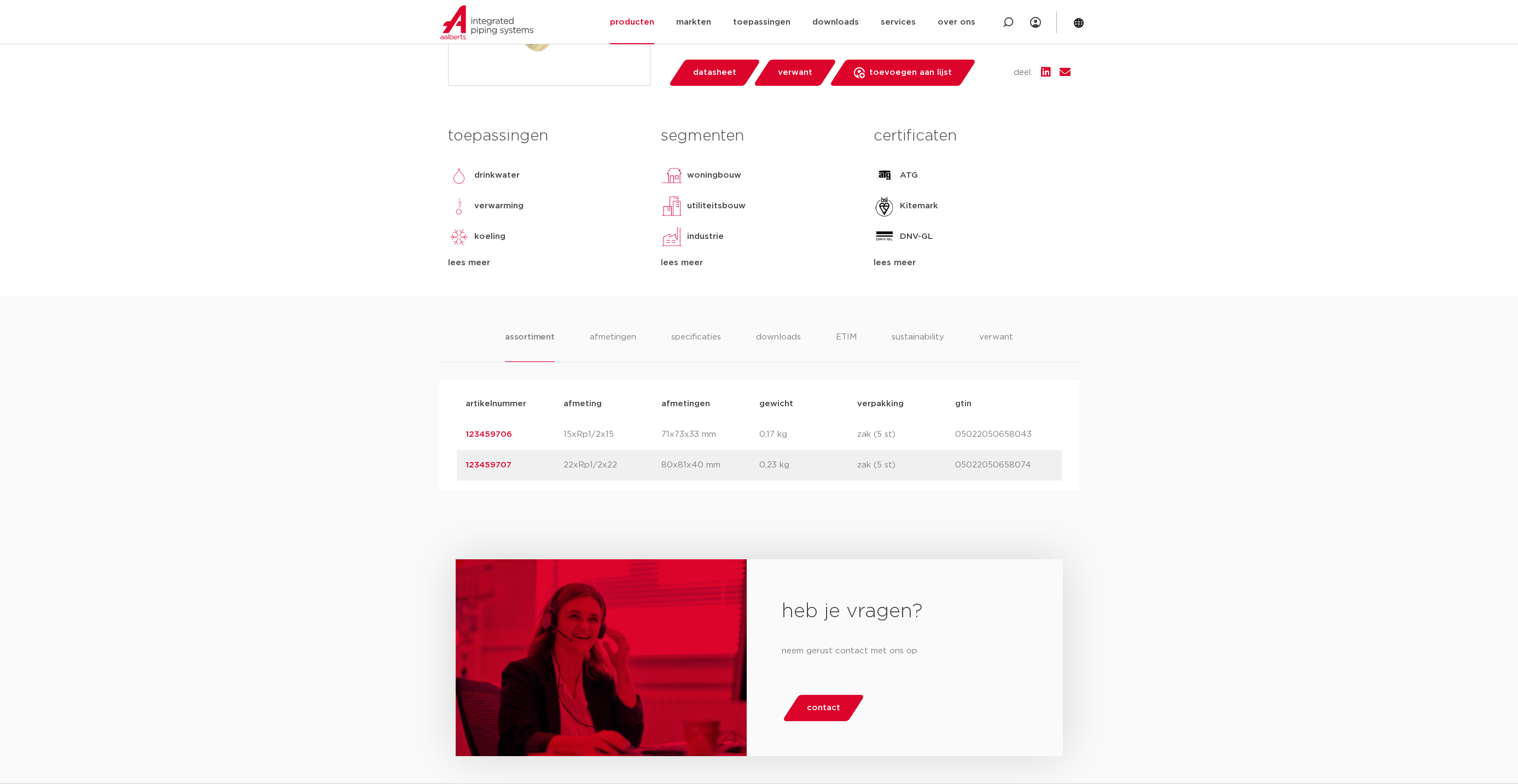
click at [484, 467] on link "123459707" at bounding box center [488, 465] width 46 height 8
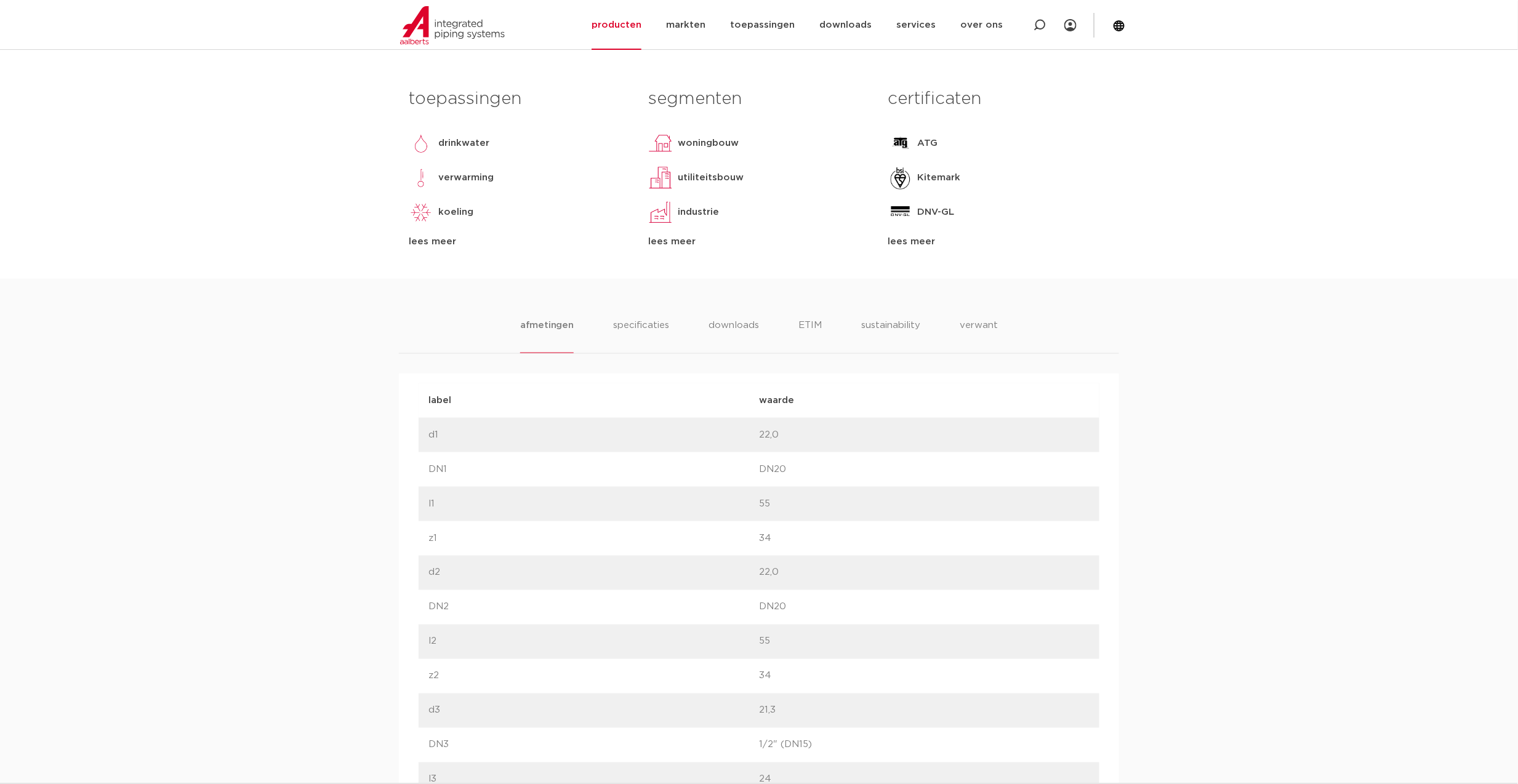
scroll to position [420, 0]
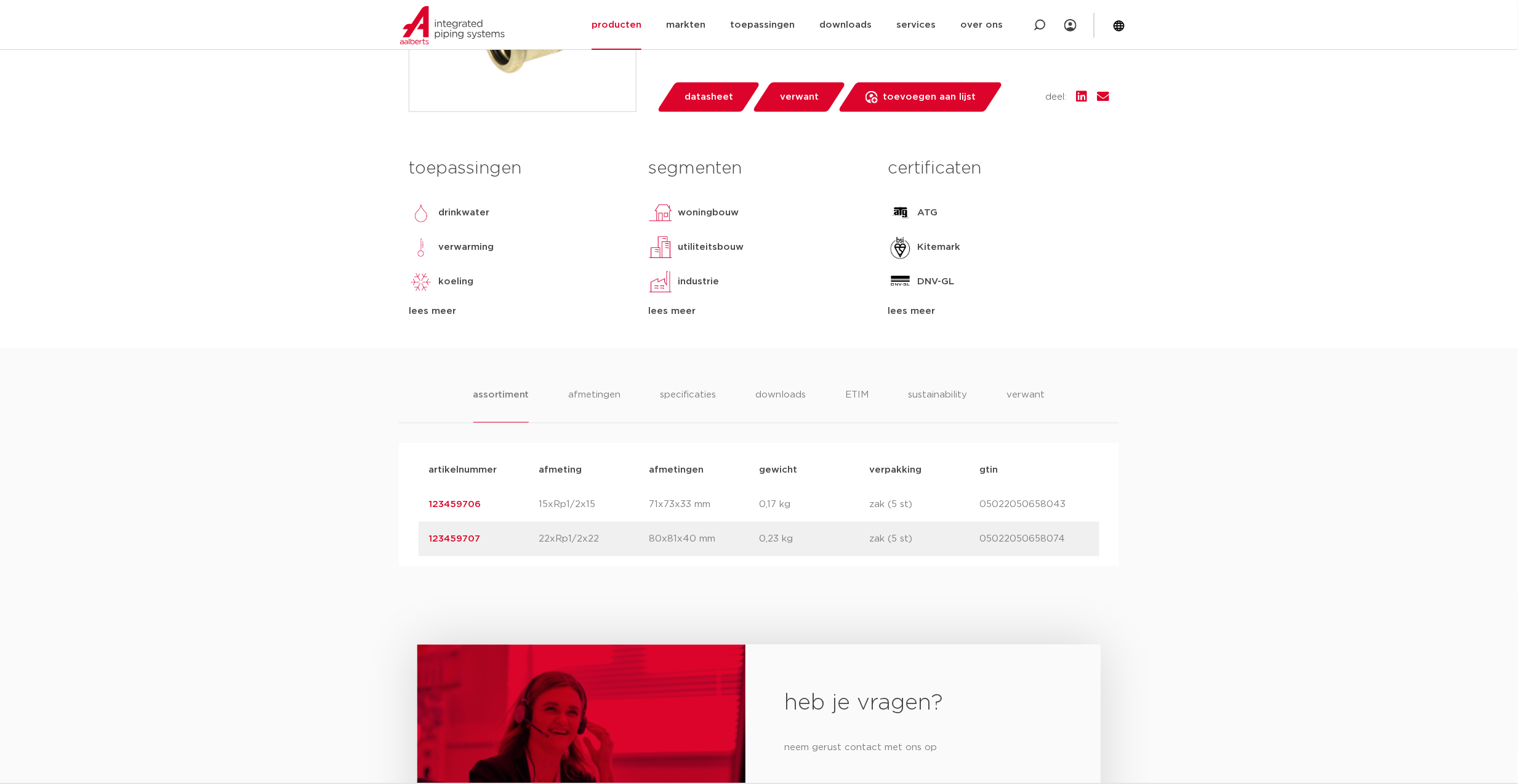
click at [464, 504] on link "123459706" at bounding box center [454, 504] width 52 height 9
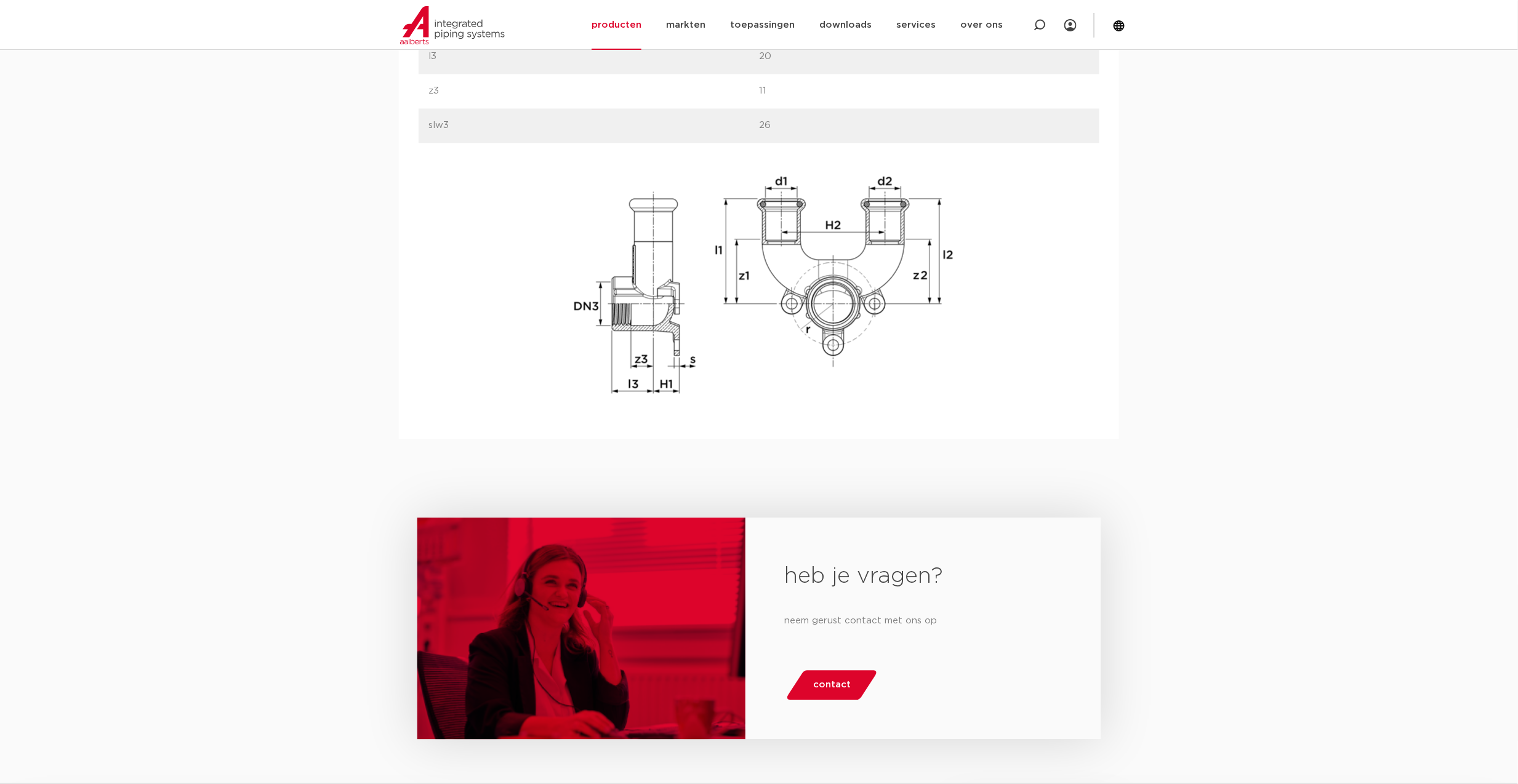
scroll to position [1148, 0]
